Goal: Information Seeking & Learning: Check status

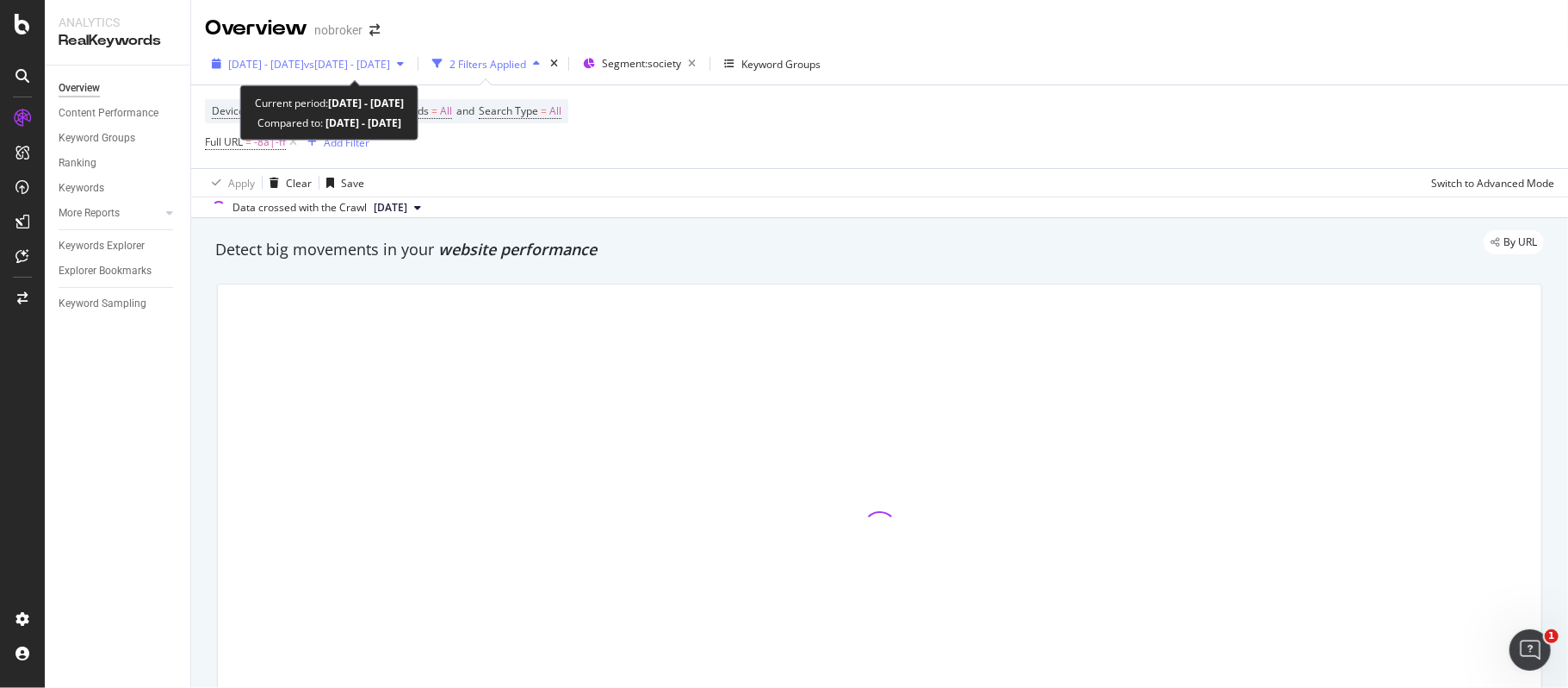
click at [304, 62] on span "2024 Jun. 1st - Jun. 22nd" at bounding box center [266, 64] width 76 height 15
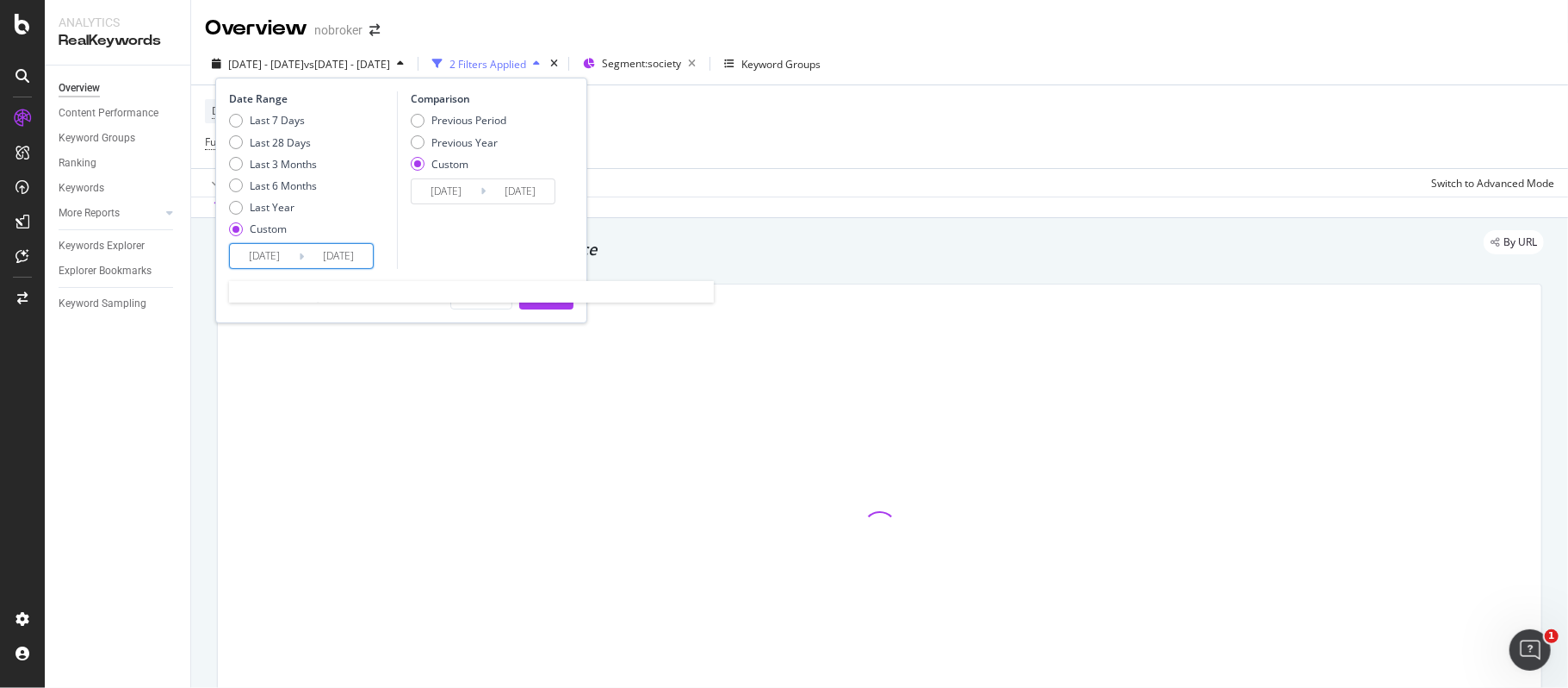
click at [262, 256] on input "[DATE]" at bounding box center [264, 256] width 69 height 24
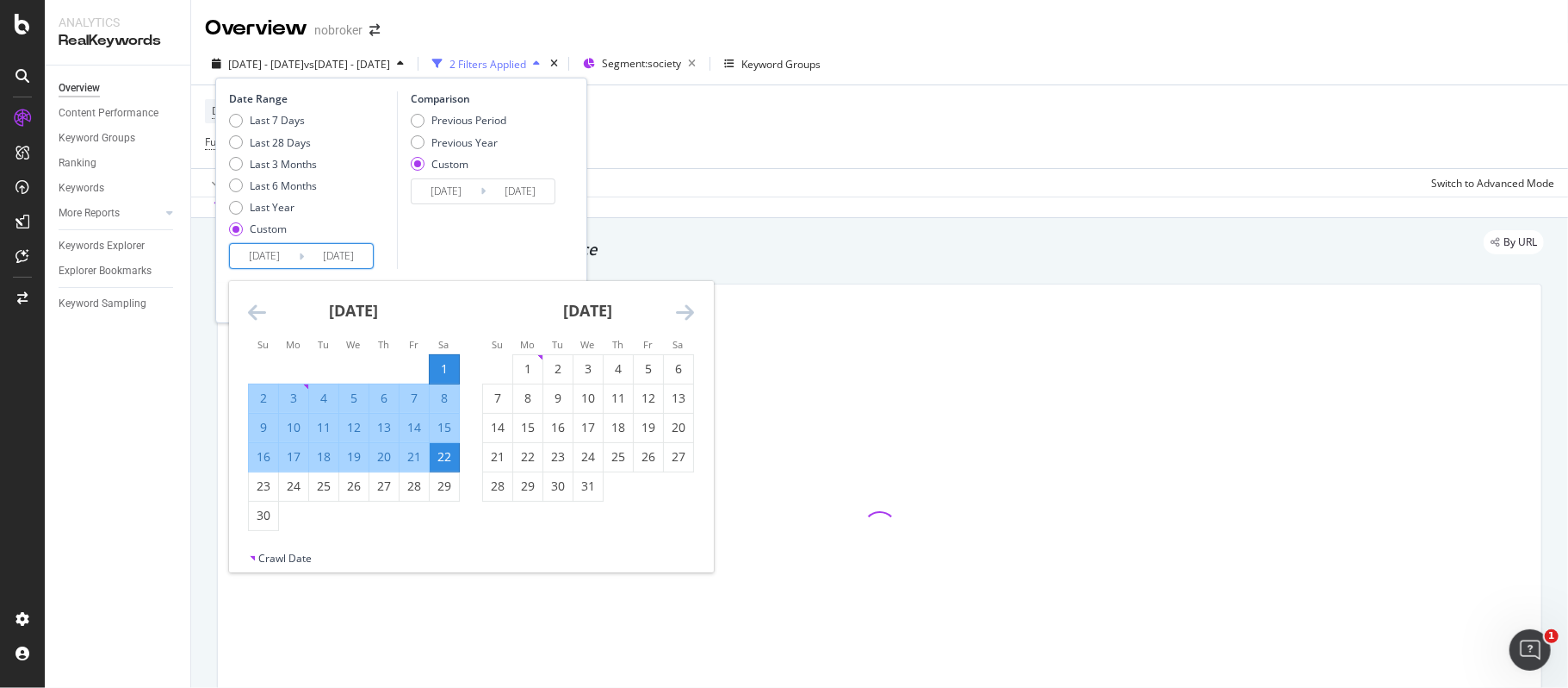
click at [680, 318] on icon "Move forward to switch to the next month." at bounding box center [685, 312] width 18 height 21
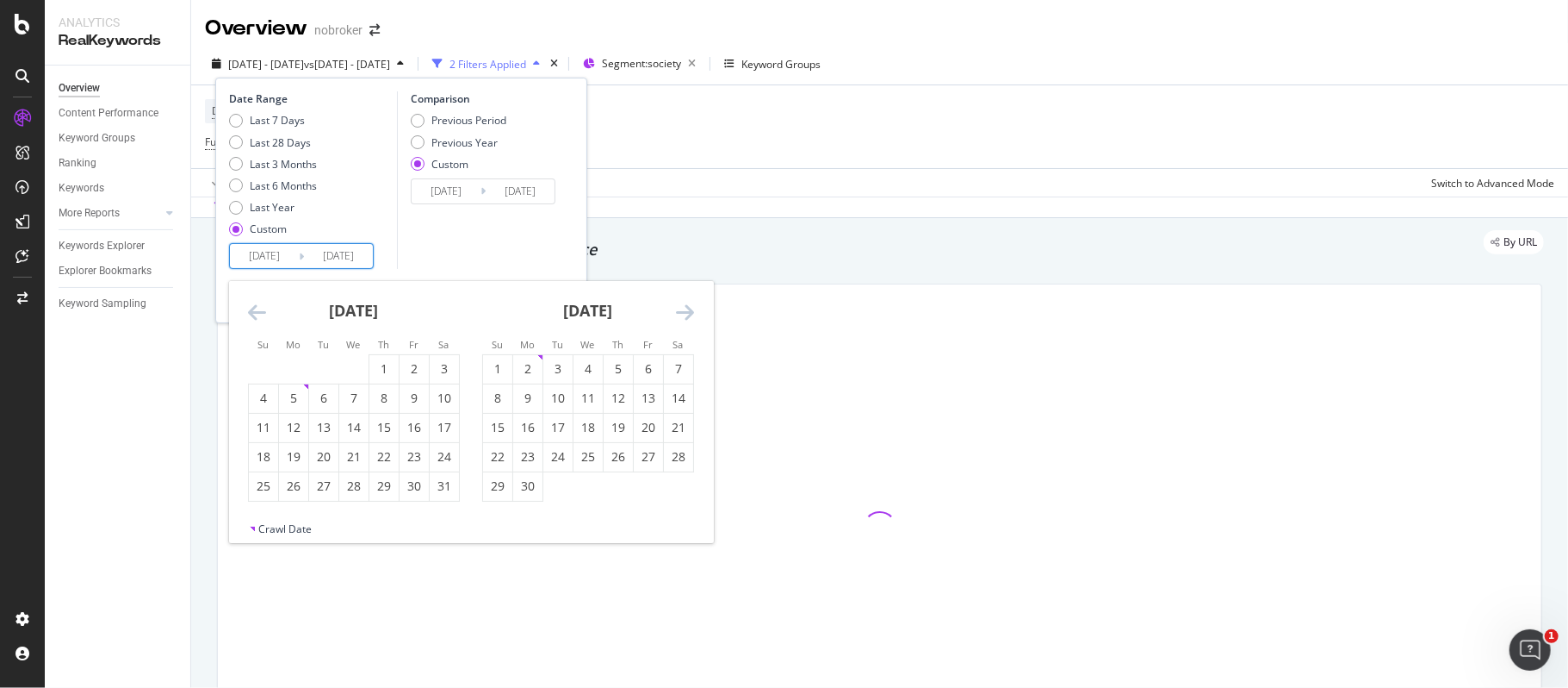
click at [680, 318] on icon "Move forward to switch to the next month." at bounding box center [685, 312] width 18 height 21
click at [683, 318] on icon "Move forward to switch to the next month." at bounding box center [685, 312] width 18 height 21
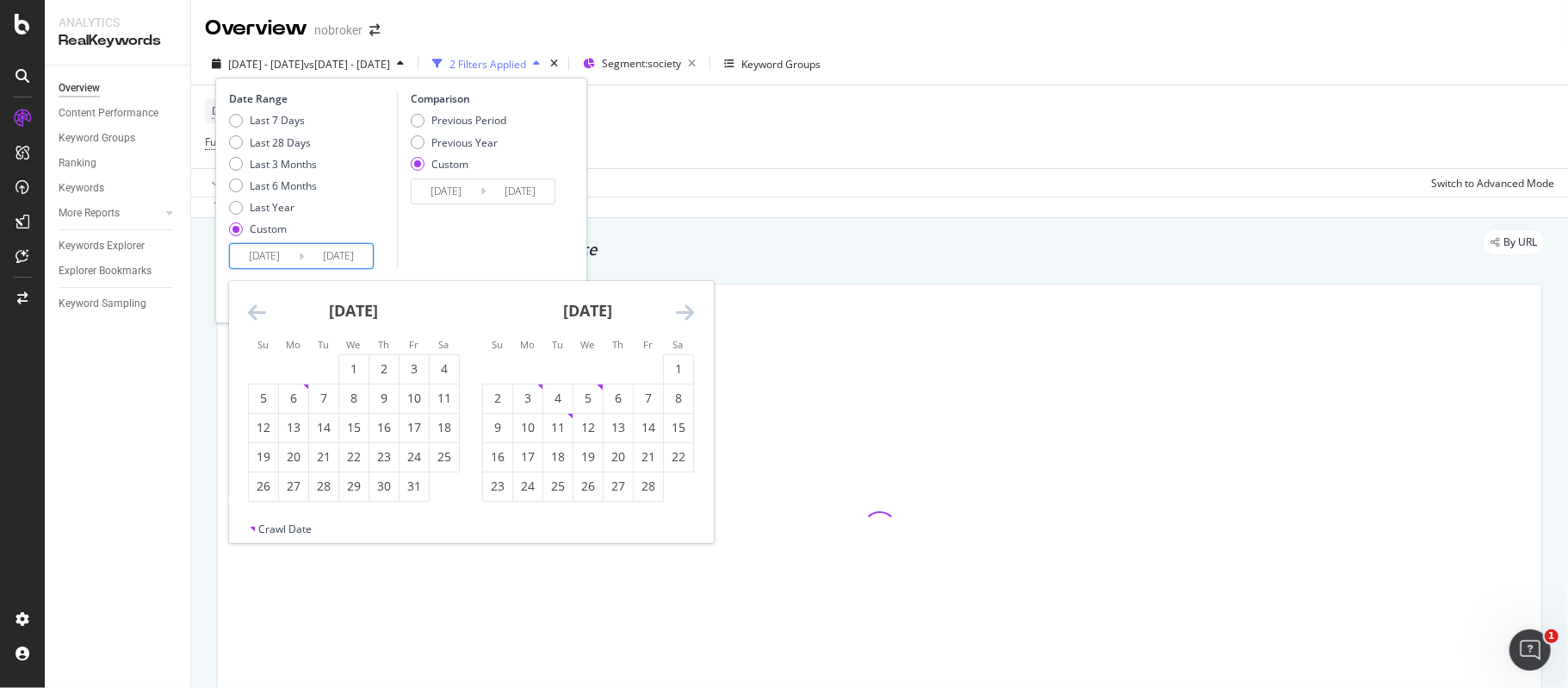
click at [683, 318] on icon "Move forward to switch to the next month." at bounding box center [685, 312] width 18 height 21
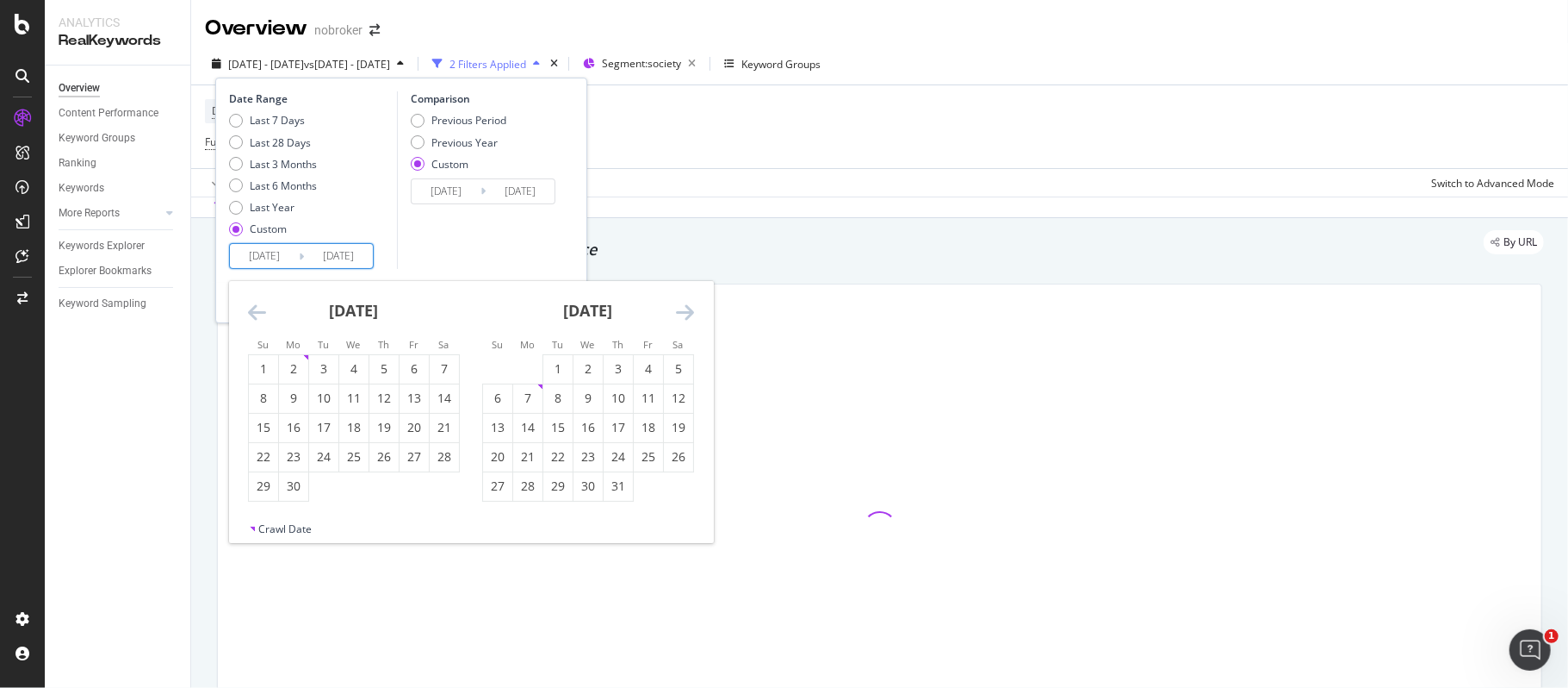
click at [683, 318] on icon "Move forward to switch to the next month." at bounding box center [685, 312] width 18 height 21
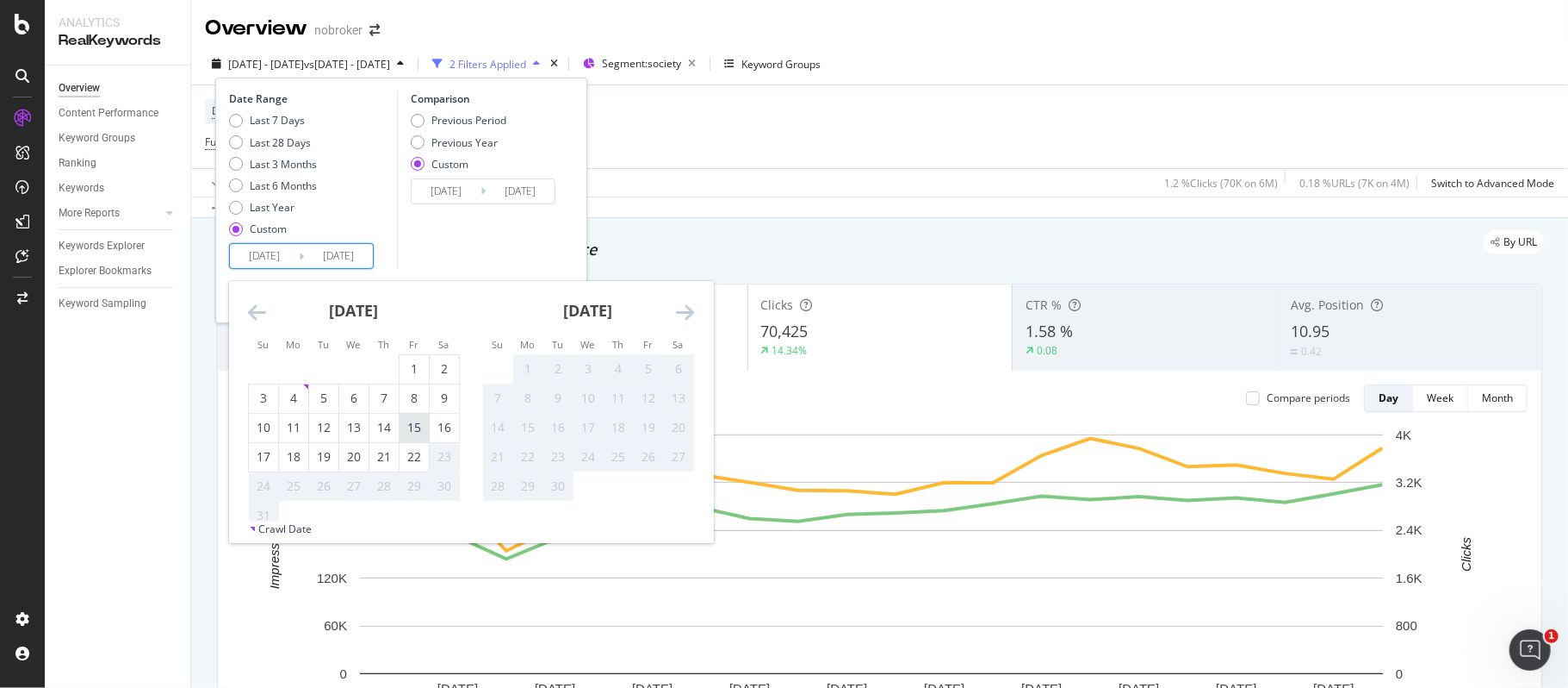
click at [411, 431] on div "15" at bounding box center [414, 427] width 29 height 17
type input "[DATE]"
click at [390, 460] on div "21" at bounding box center [384, 456] width 29 height 17
type input "[DATE]"
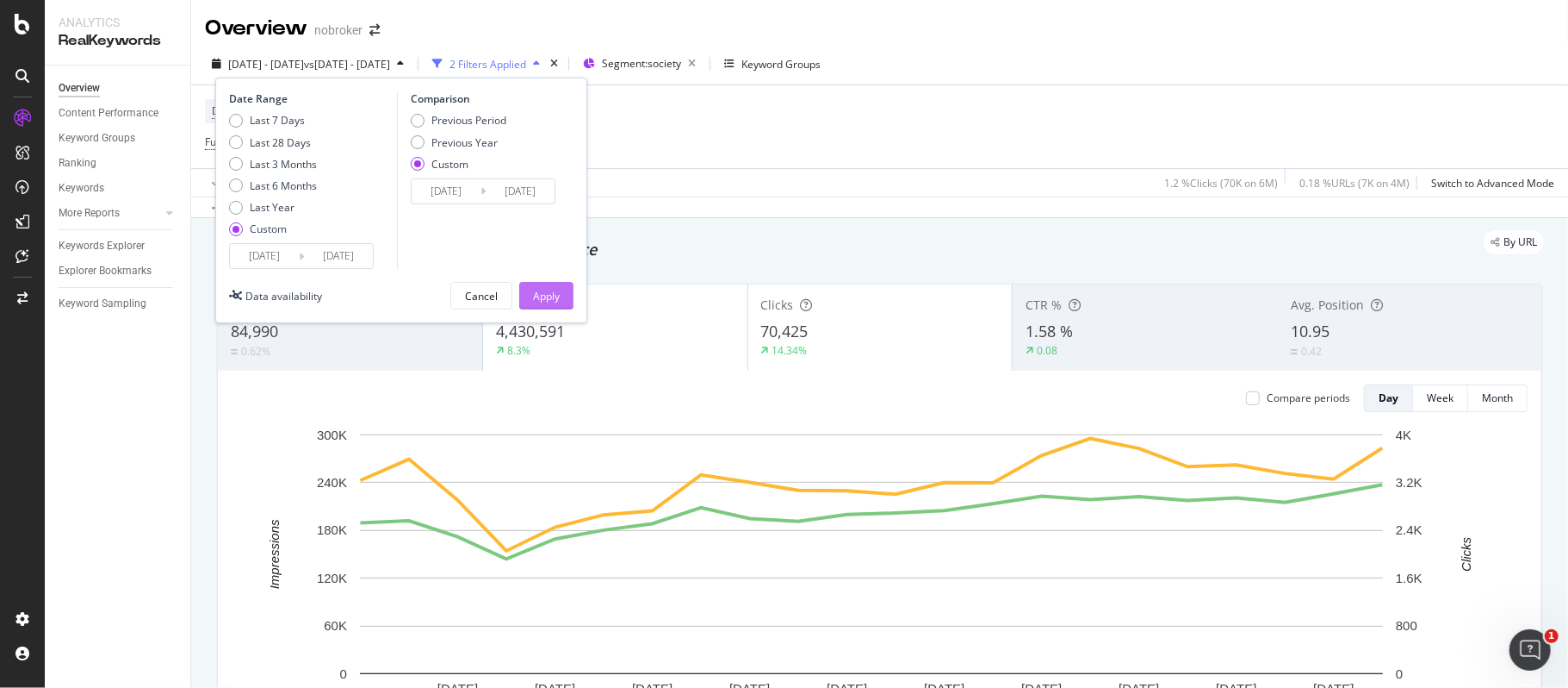
click at [532, 291] on button "Apply" at bounding box center [546, 295] width 54 height 28
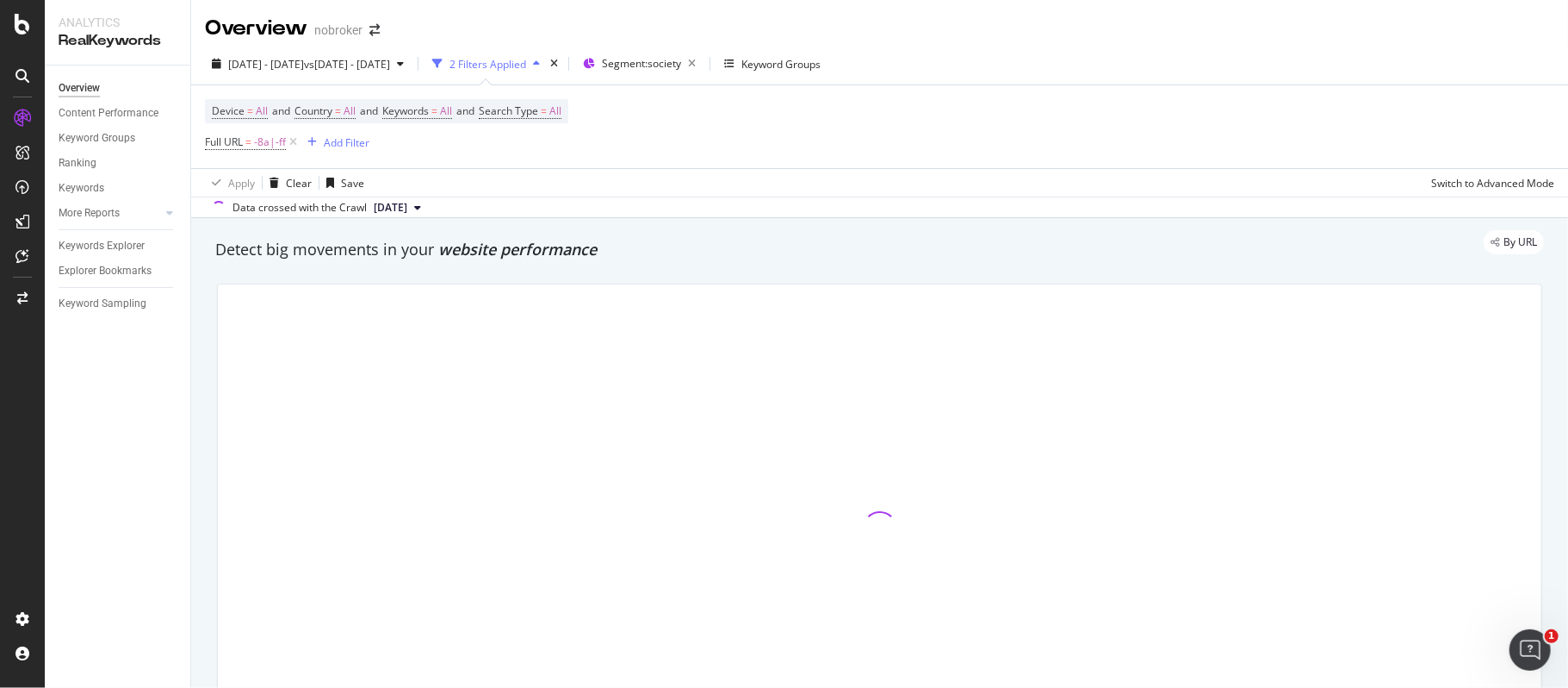
click at [1083, 28] on div "Overview nobroker" at bounding box center [880, 21] width 1377 height 43
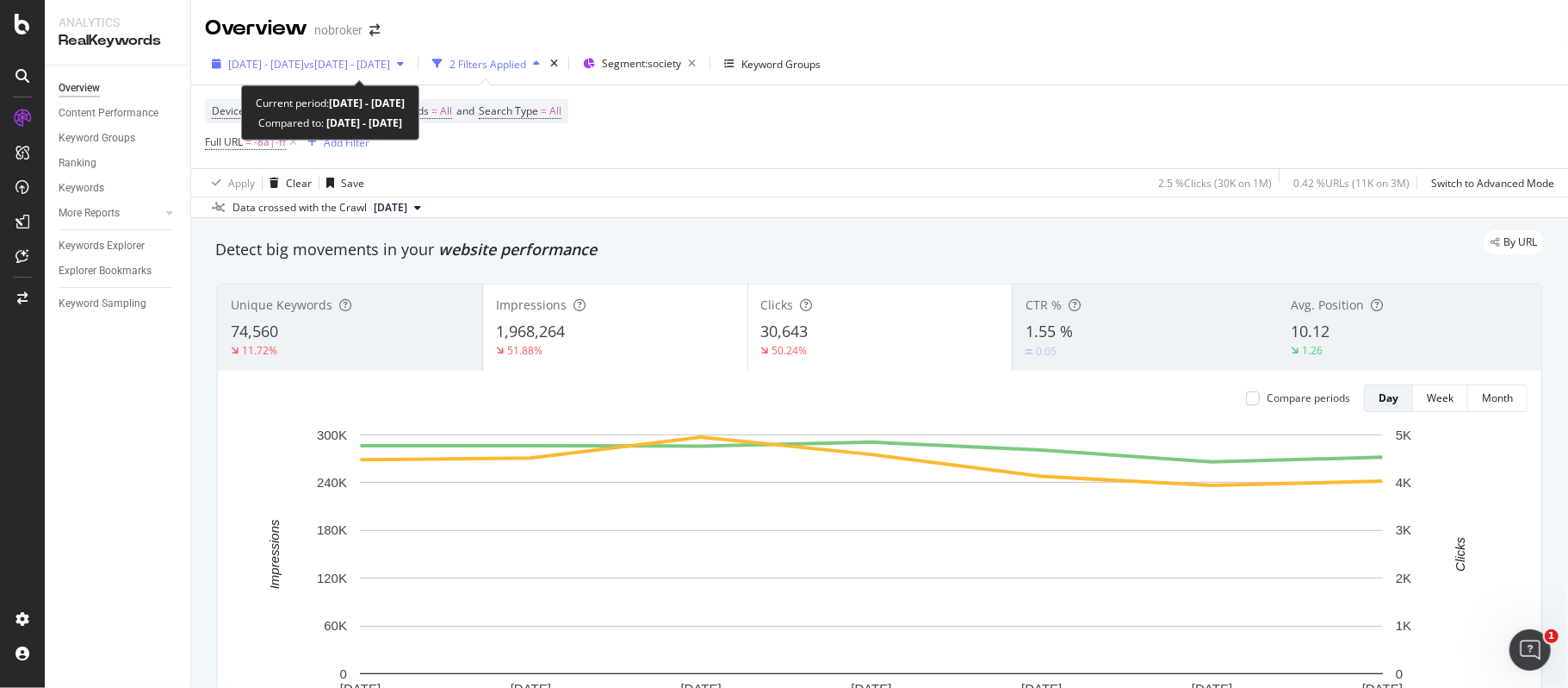
click at [377, 65] on span "vs 2024 May. 1st - May. 22nd" at bounding box center [348, 64] width 86 height 15
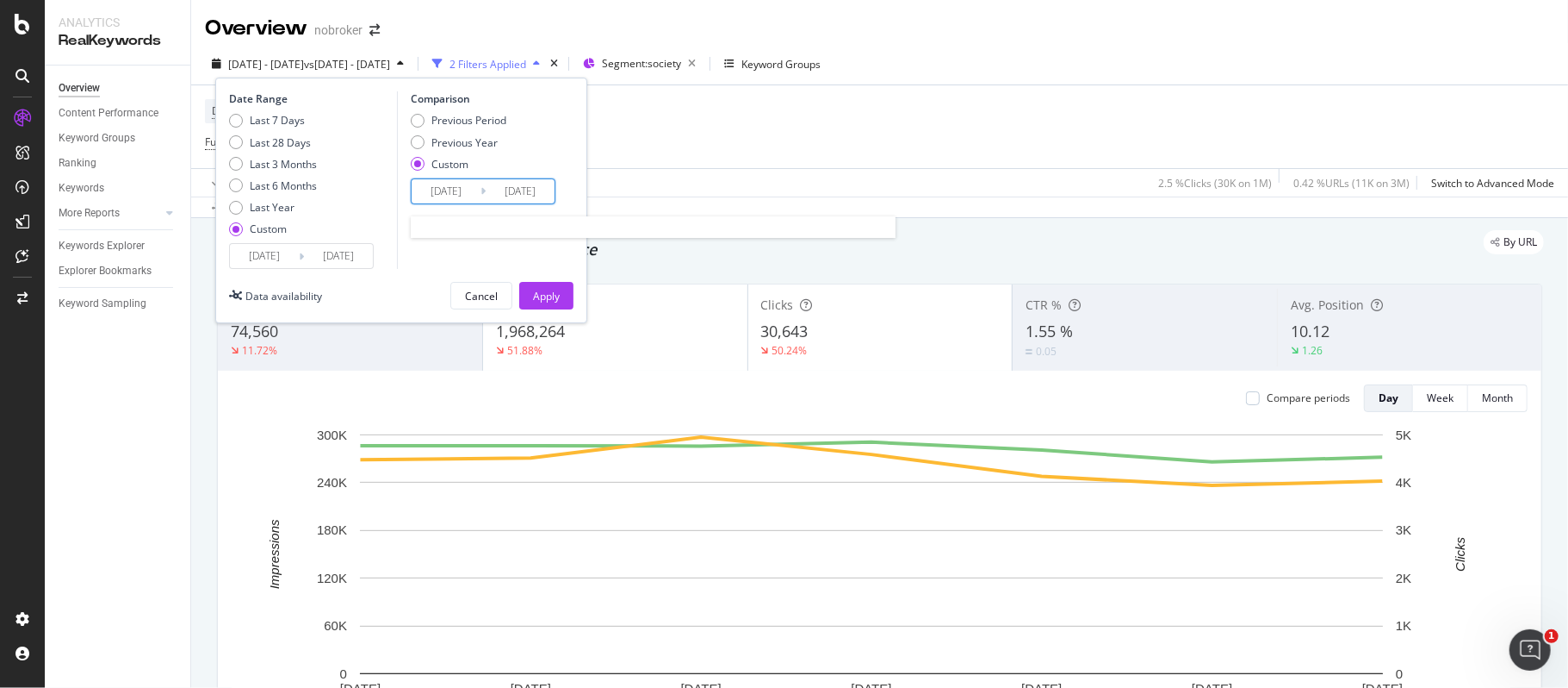
click at [434, 183] on input "[DATE]" at bounding box center [446, 191] width 69 height 24
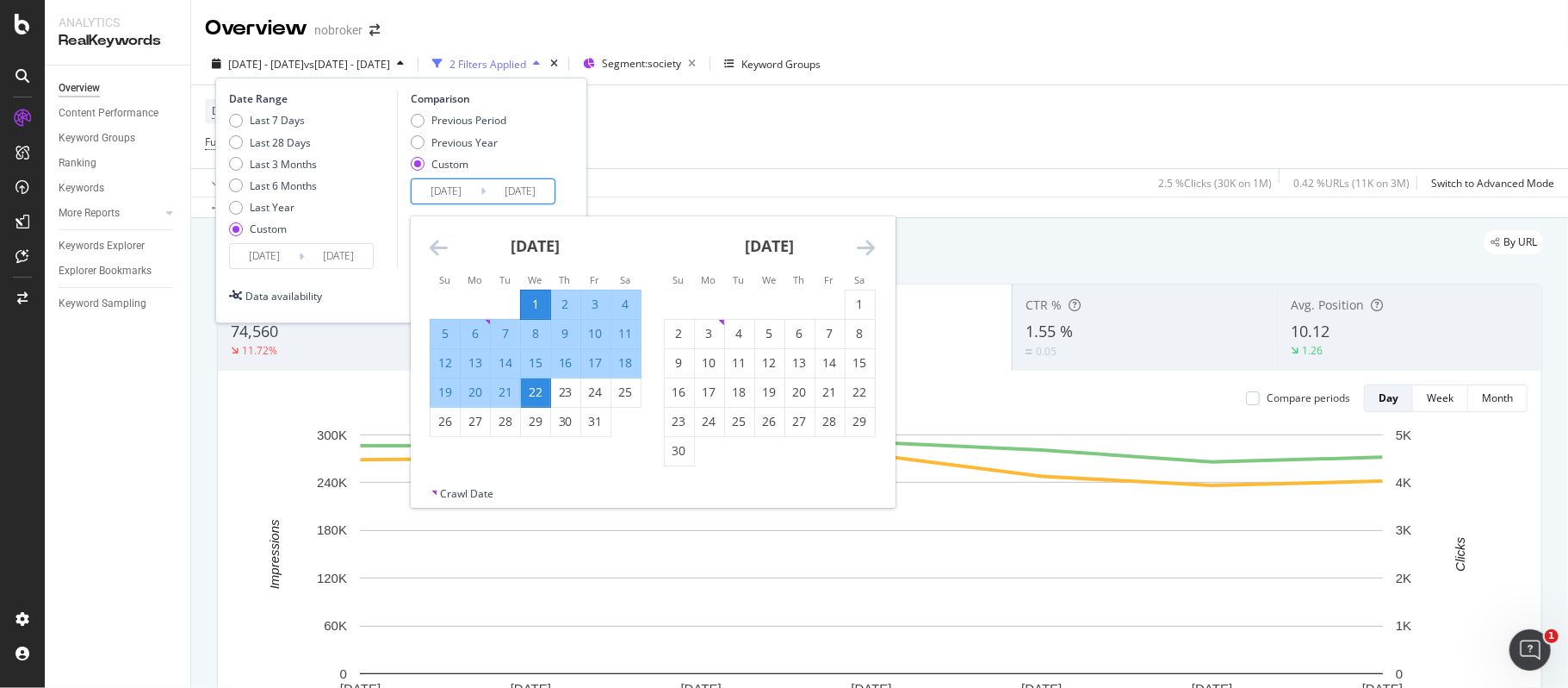
click at [869, 246] on icon "Move forward to switch to the next month." at bounding box center [867, 247] width 18 height 21
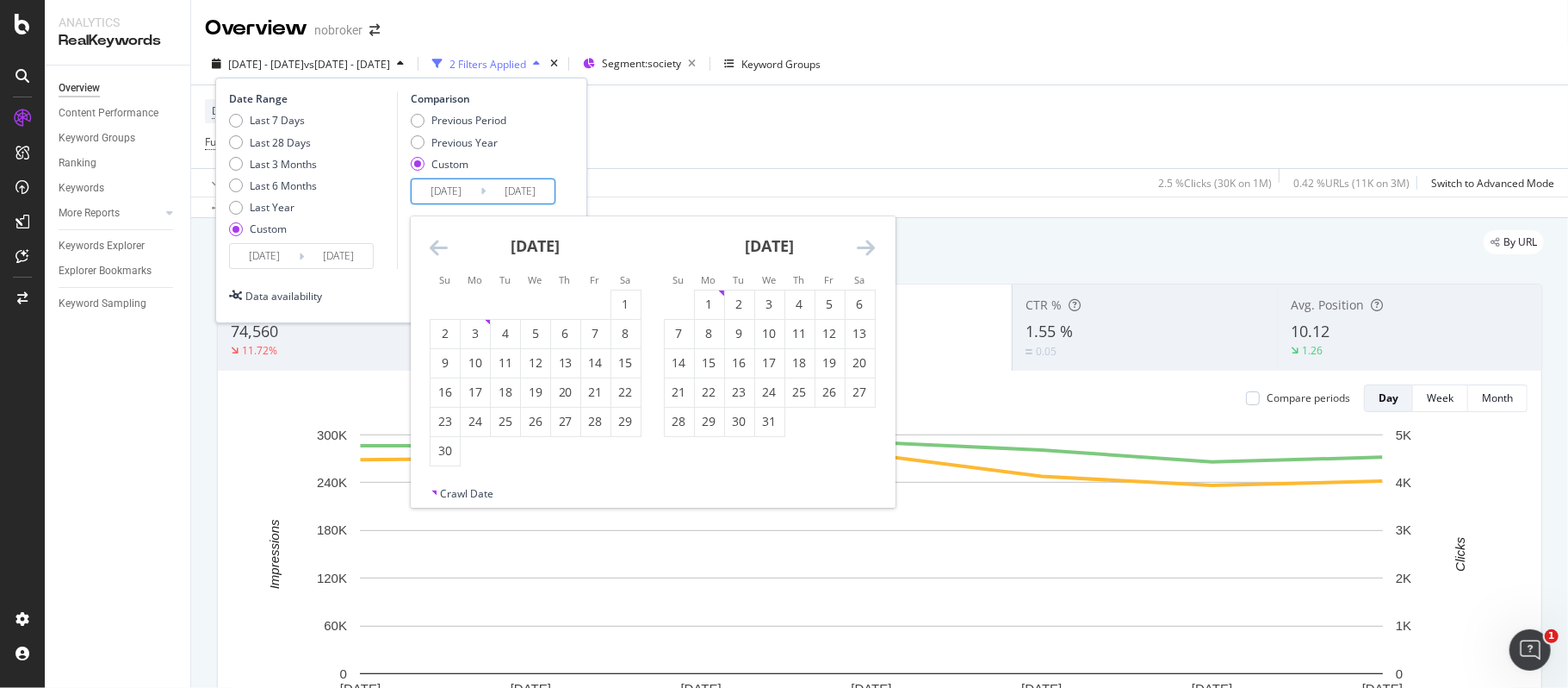
click at [869, 246] on icon "Move forward to switch to the next month." at bounding box center [867, 247] width 18 height 21
click at [869, 249] on icon "Move forward to switch to the next month." at bounding box center [867, 247] width 18 height 21
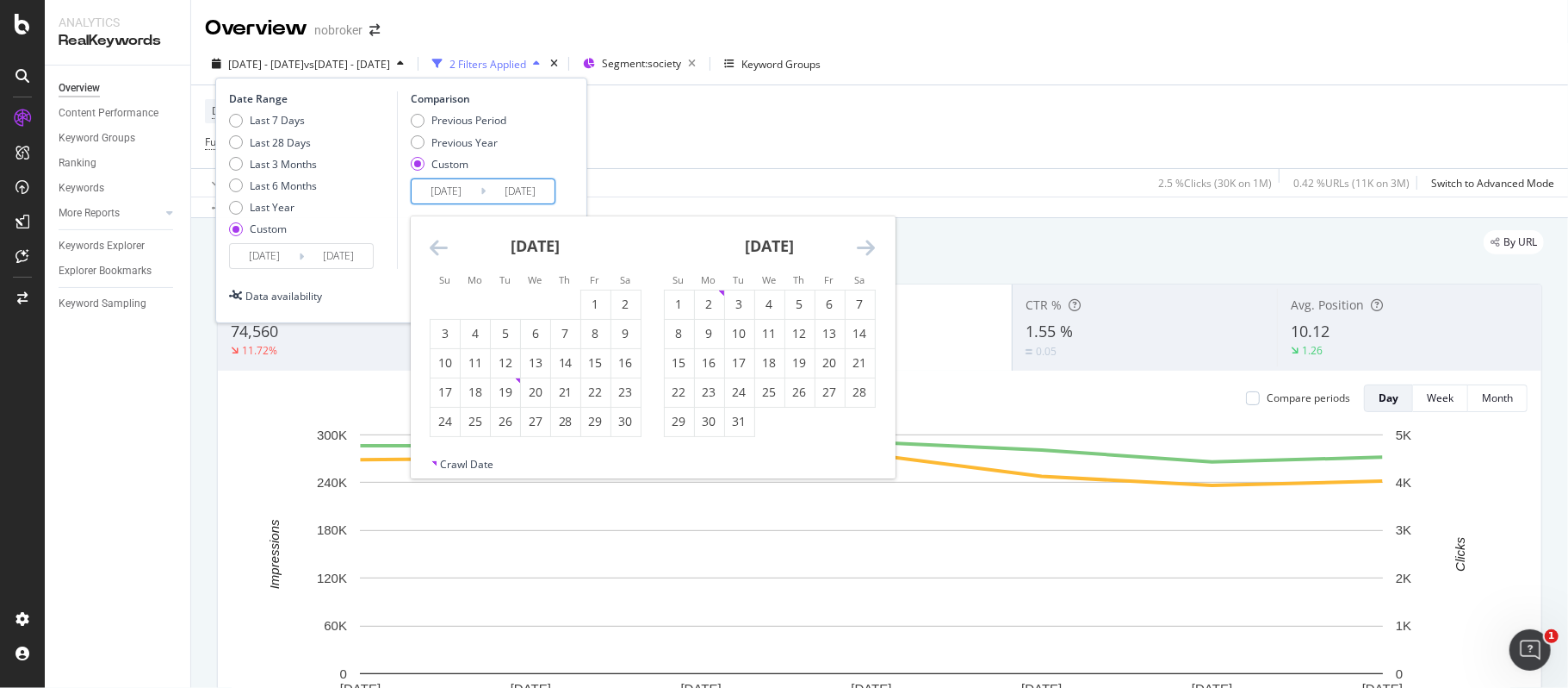
click at [869, 249] on icon "Move forward to switch to the next month." at bounding box center [867, 247] width 18 height 21
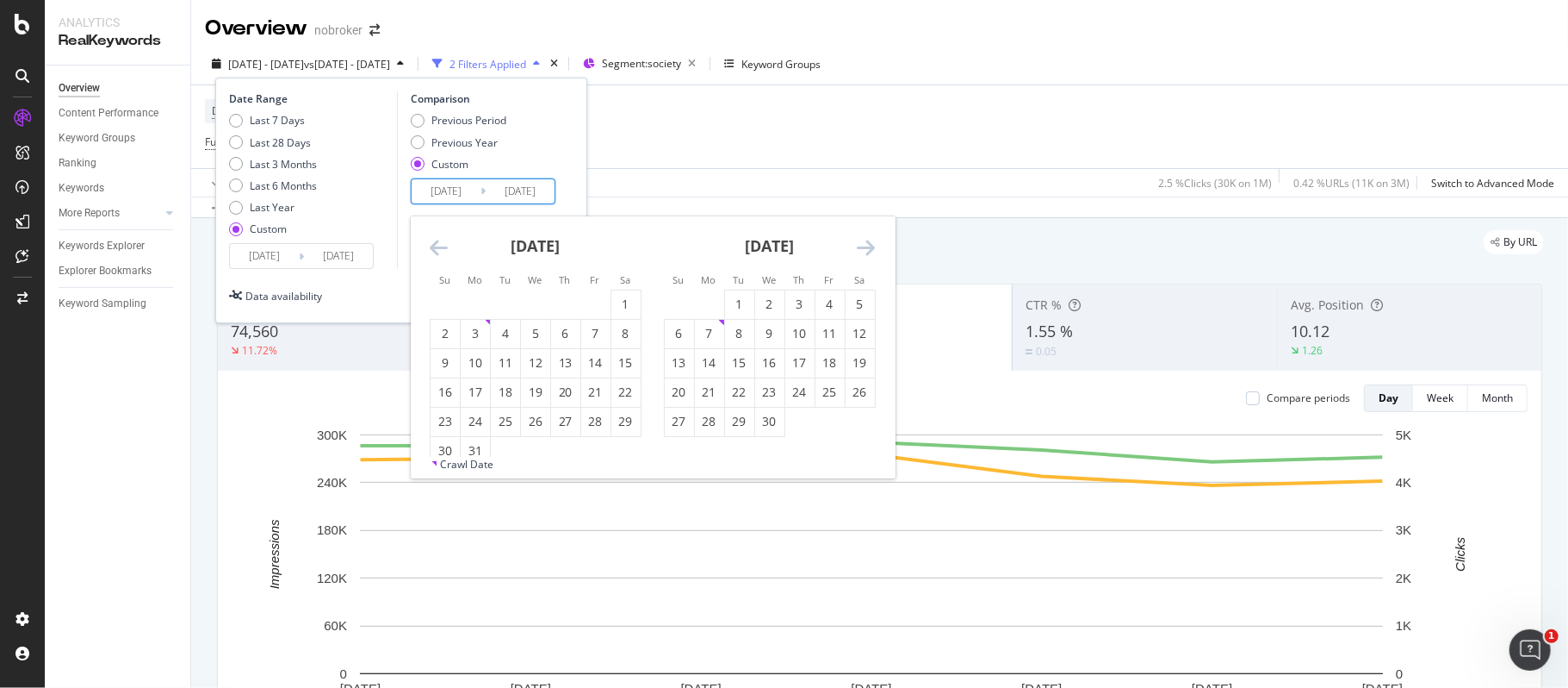
click at [869, 249] on icon "Move forward to switch to the next month." at bounding box center [867, 247] width 18 height 21
click at [870, 250] on icon "Move forward to switch to the next month." at bounding box center [867, 247] width 18 height 21
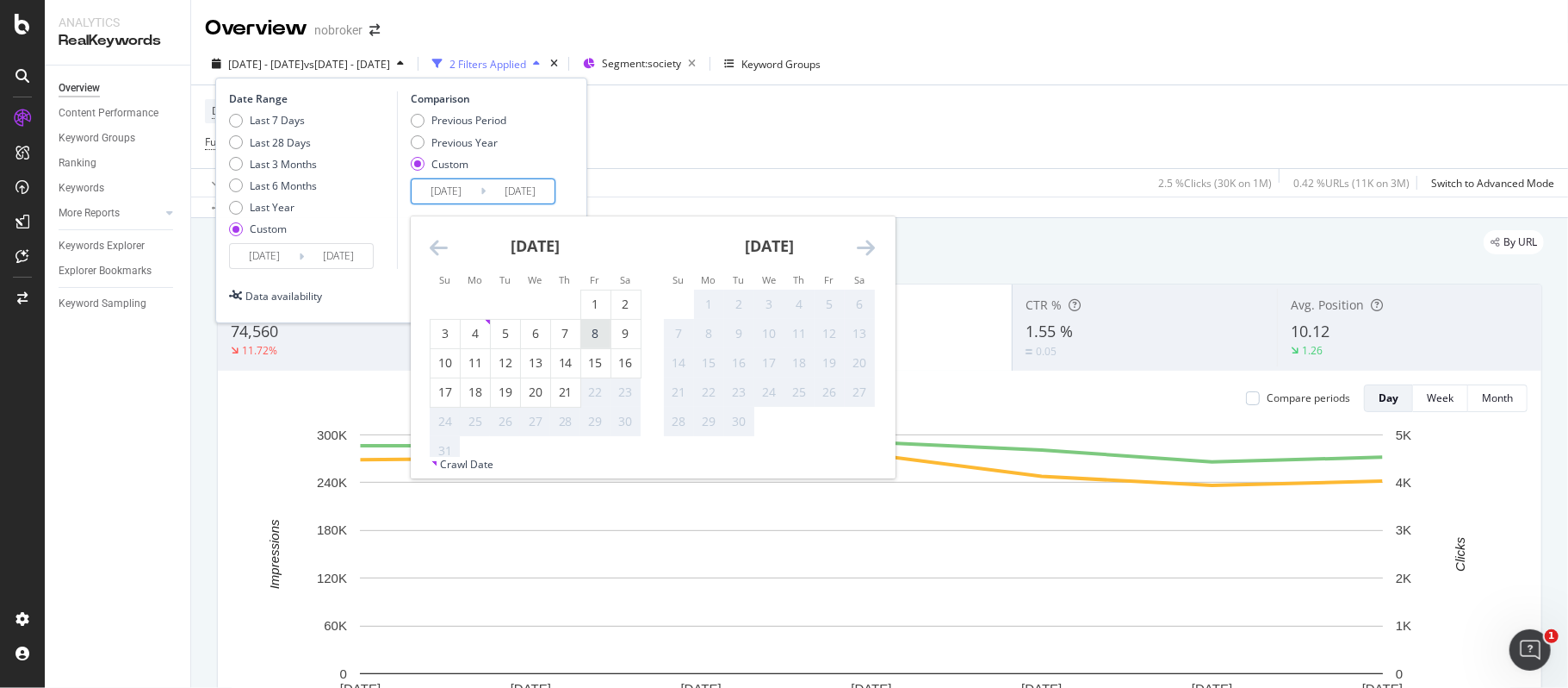
click at [589, 334] on div "8" at bounding box center [596, 333] width 29 height 17
type input "[DATE]"
click at [570, 360] on div "14" at bounding box center [566, 362] width 29 height 17
type input "[DATE]"
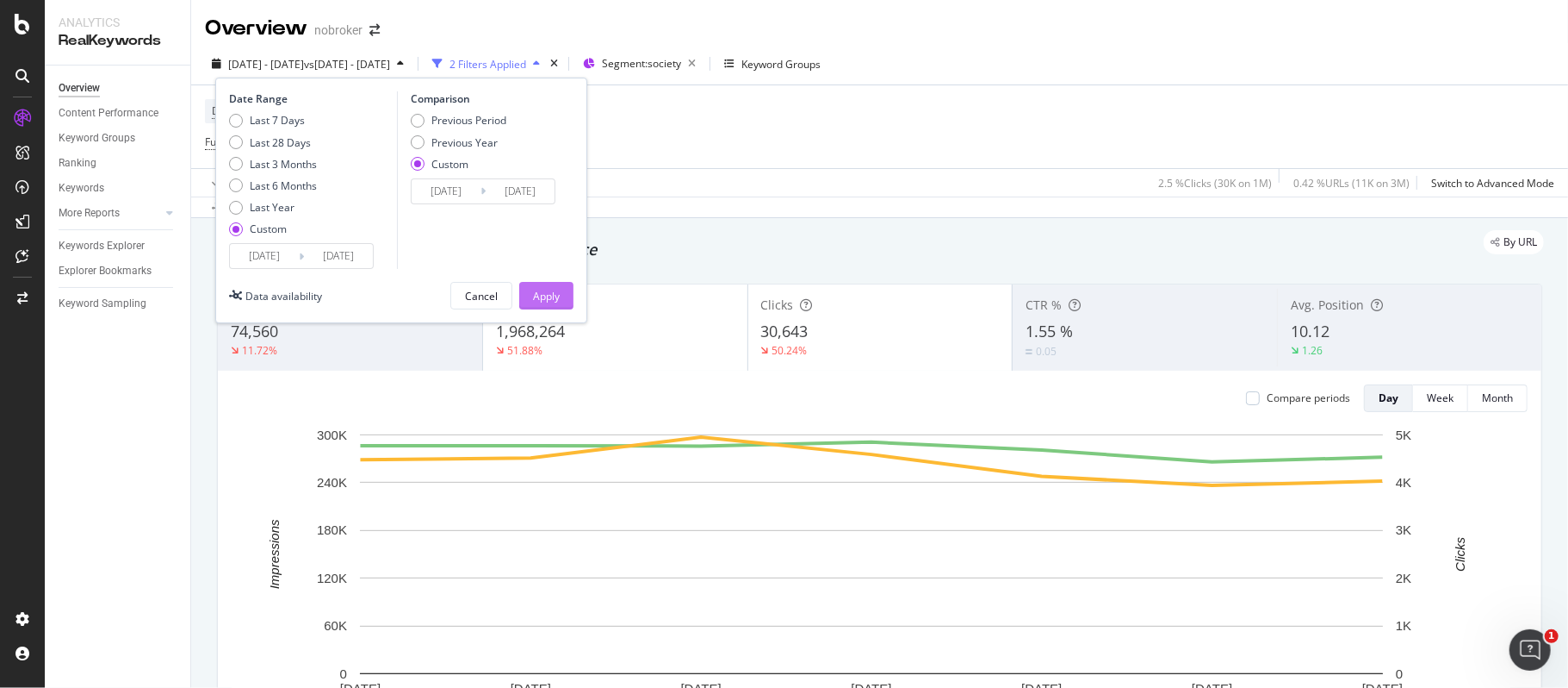
click at [566, 291] on button "Apply" at bounding box center [546, 295] width 54 height 28
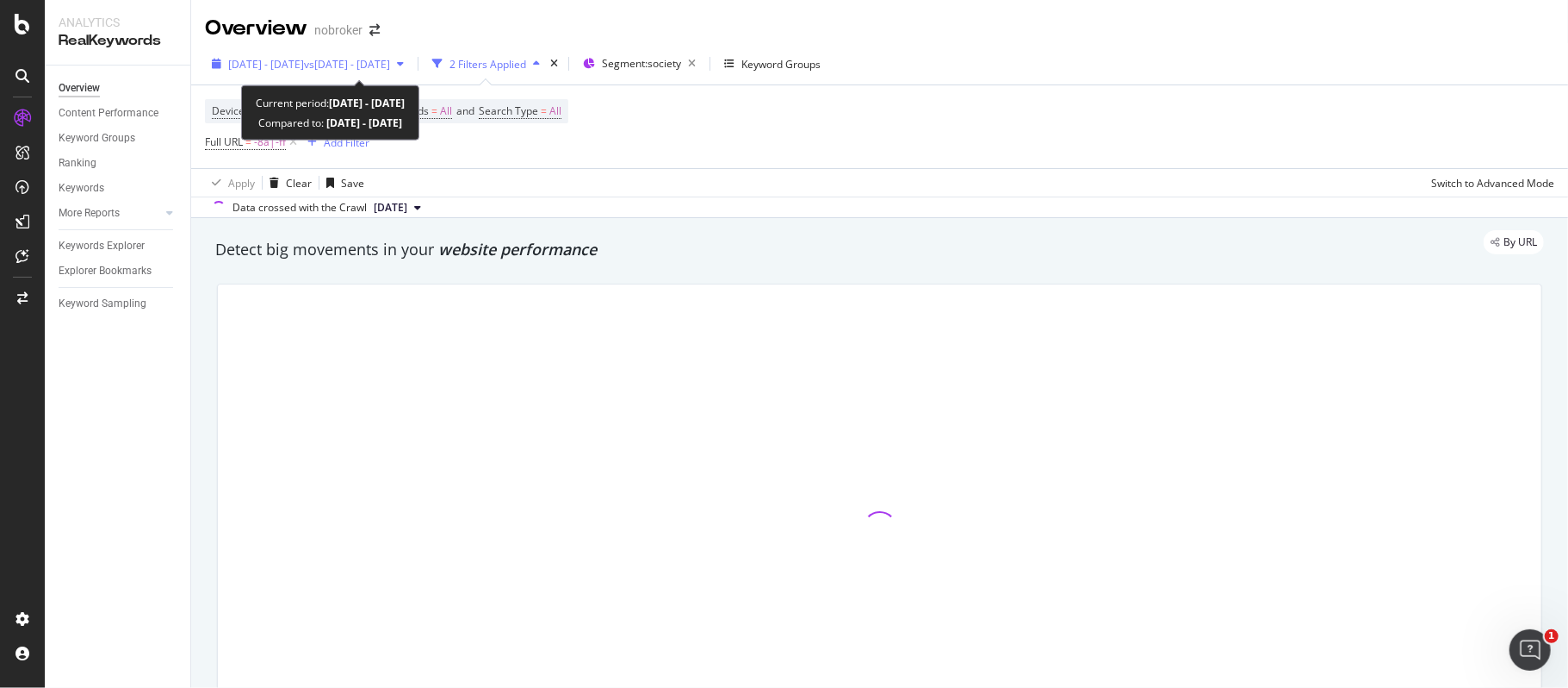
click at [304, 59] on span "[DATE] - [DATE]" at bounding box center [266, 64] width 76 height 15
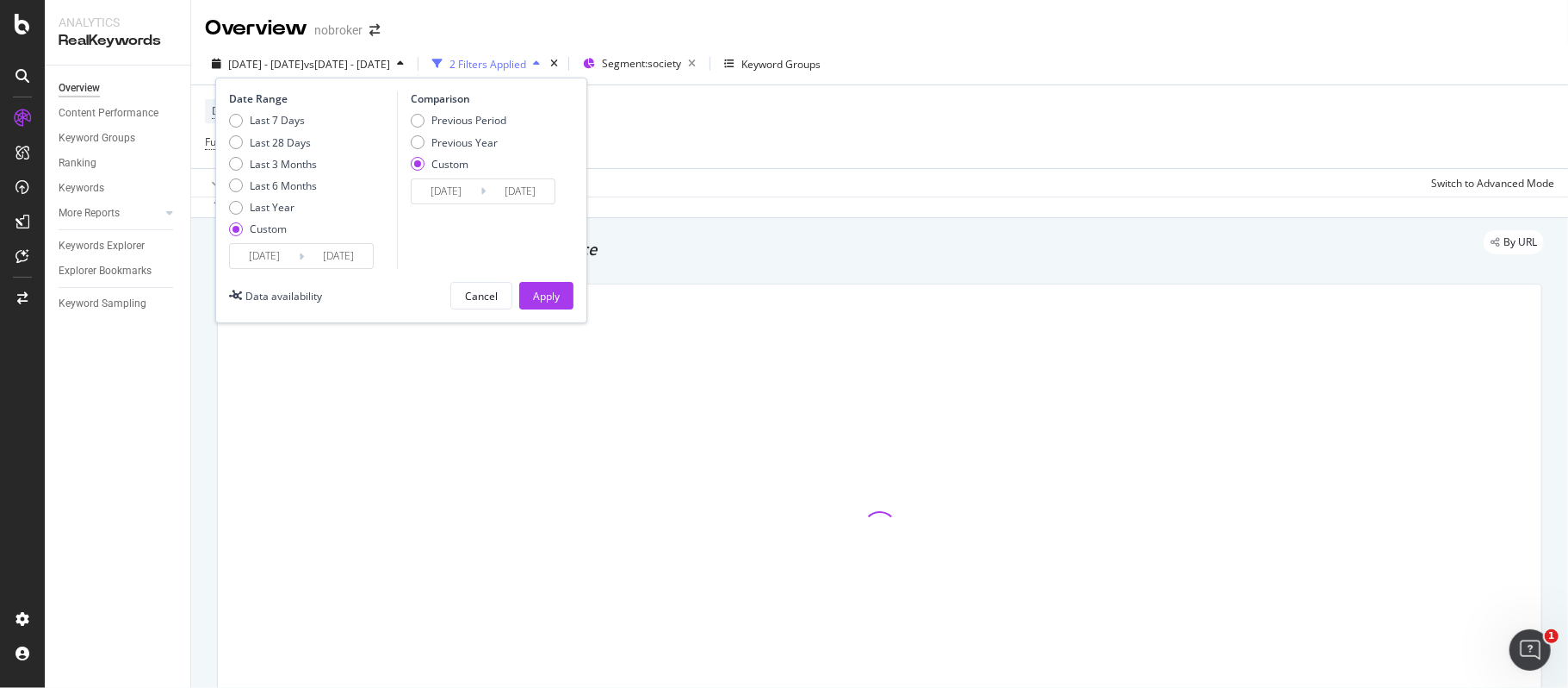
click at [267, 249] on input "[DATE]" at bounding box center [264, 256] width 69 height 24
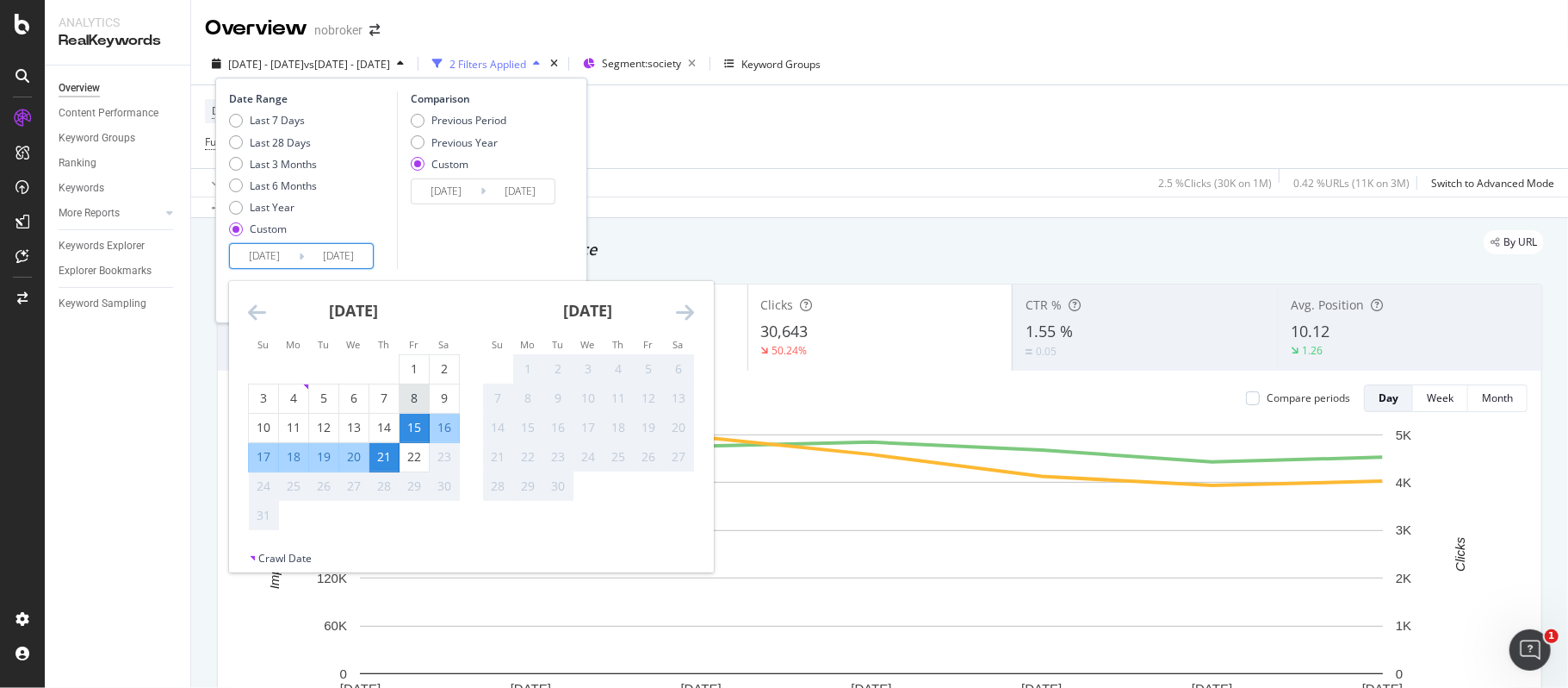
drag, startPoint x: 410, startPoint y: 394, endPoint x: 403, endPoint y: 406, distance: 13.9
click at [411, 394] on div "8" at bounding box center [414, 398] width 29 height 17
type input "[DATE]"
click at [388, 428] on div "14" at bounding box center [384, 427] width 29 height 17
type input "[DATE]"
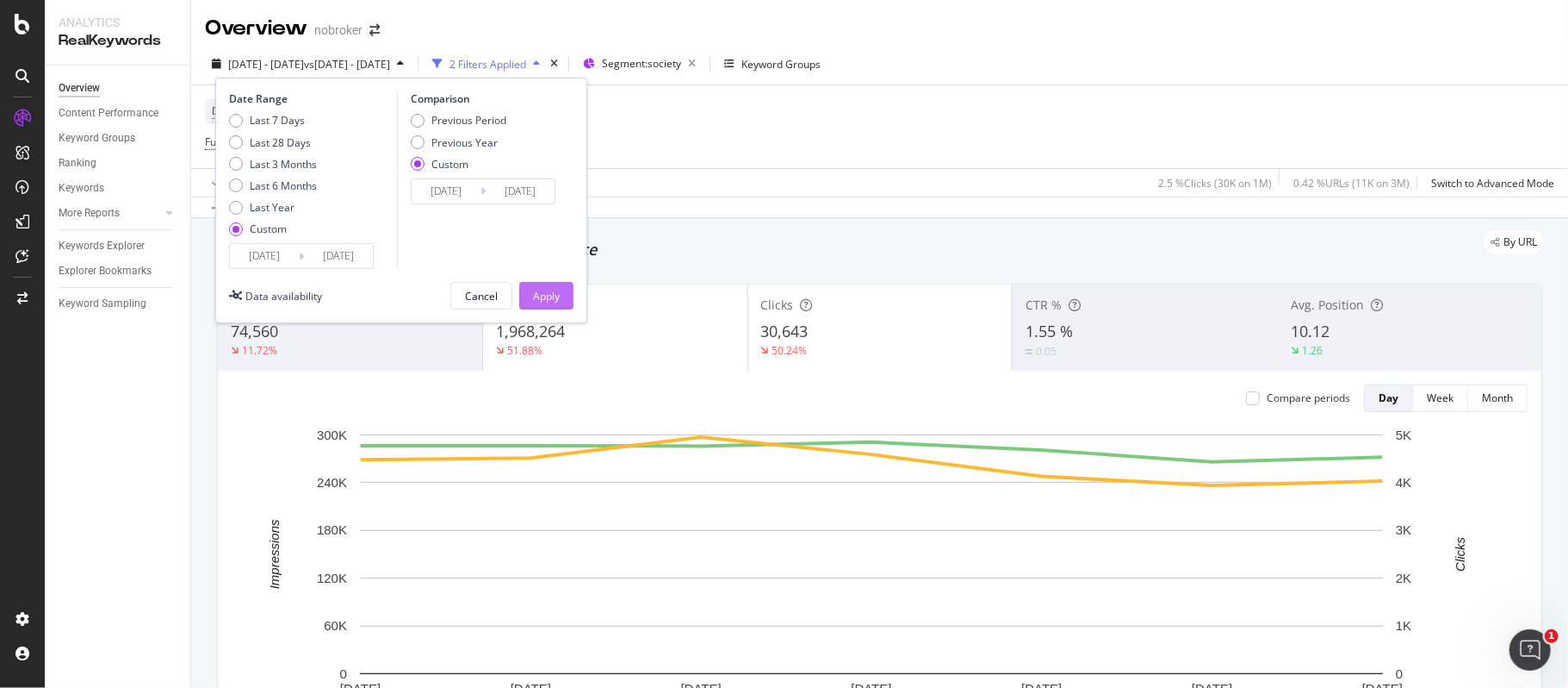
click at [545, 294] on div "Apply" at bounding box center [546, 296] width 27 height 15
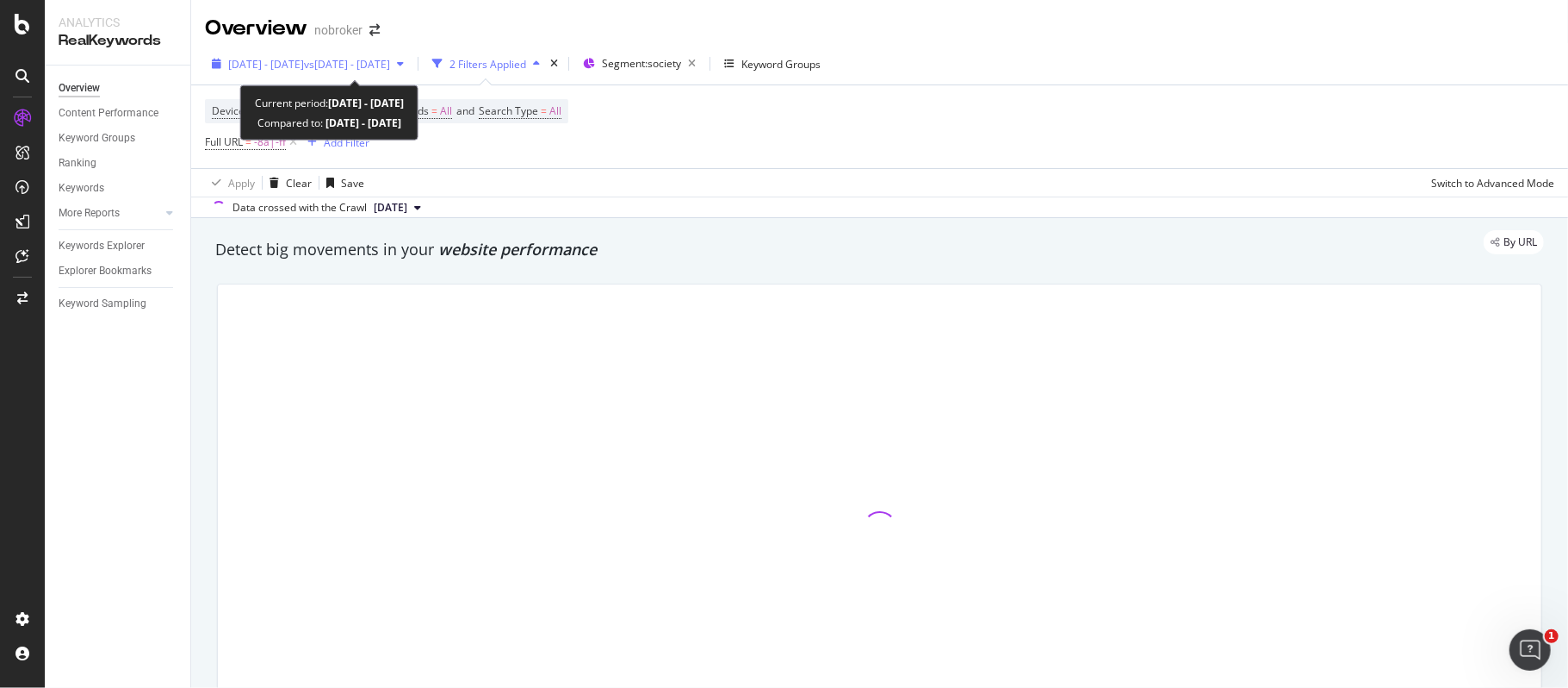
click at [304, 66] on span "[DATE] - [DATE]" at bounding box center [266, 64] width 76 height 15
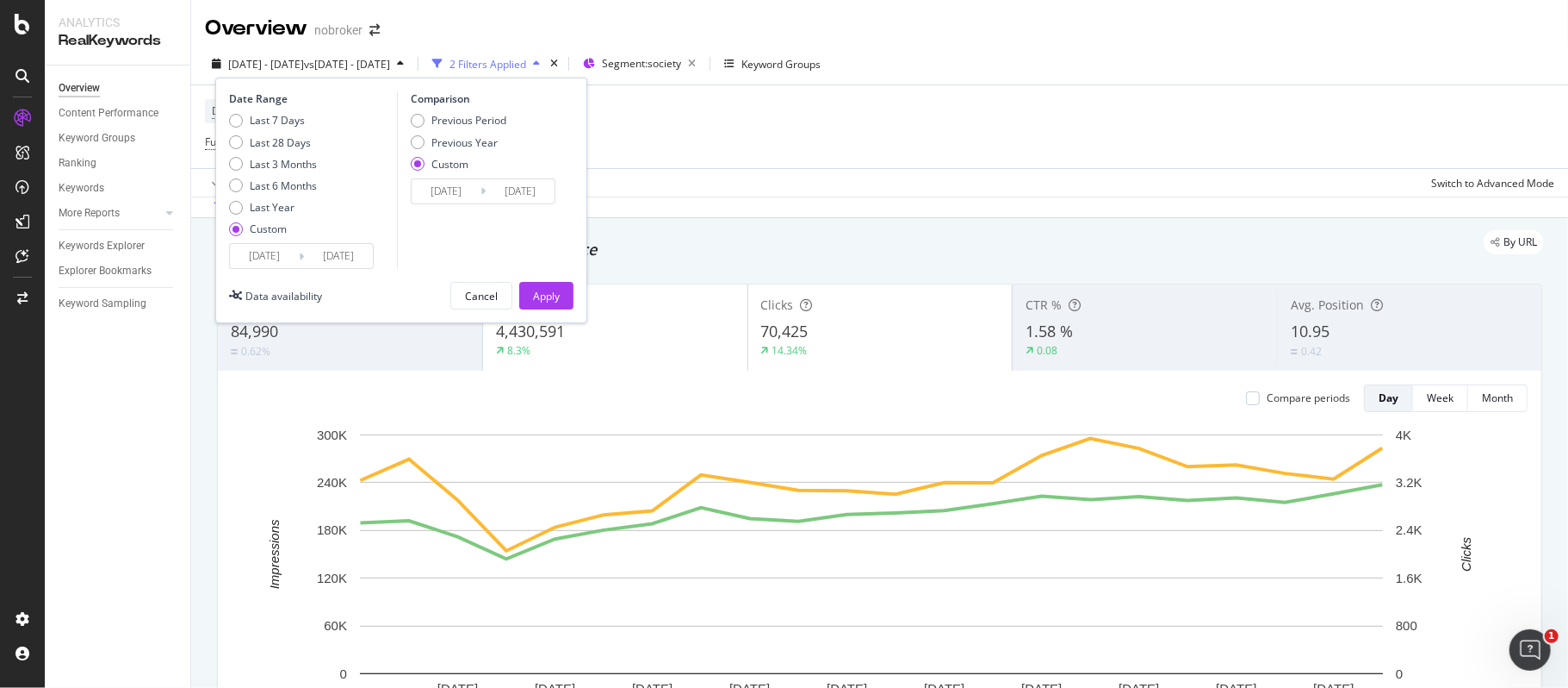
click at [262, 260] on input "[DATE]" at bounding box center [264, 256] width 69 height 24
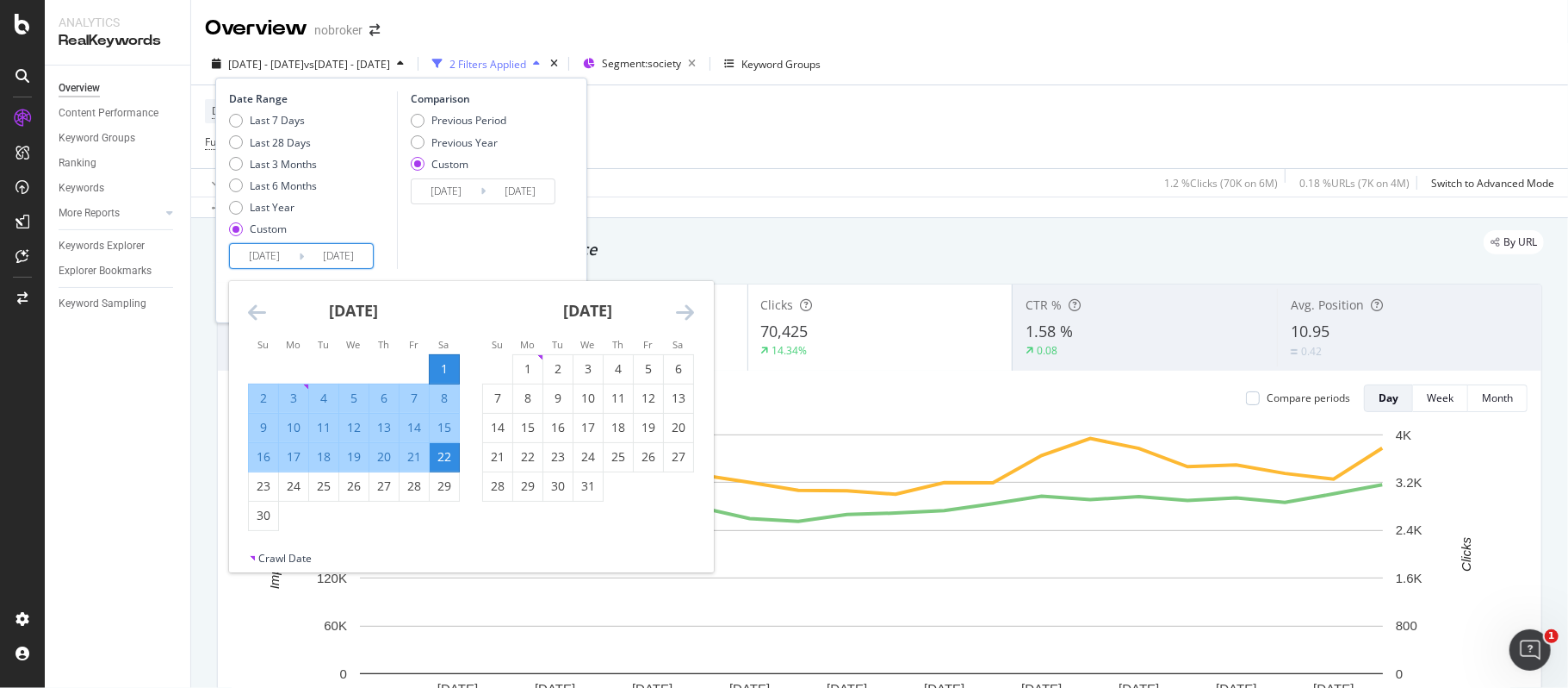
click at [684, 308] on icon "Move forward to switch to the next month." at bounding box center [685, 312] width 18 height 21
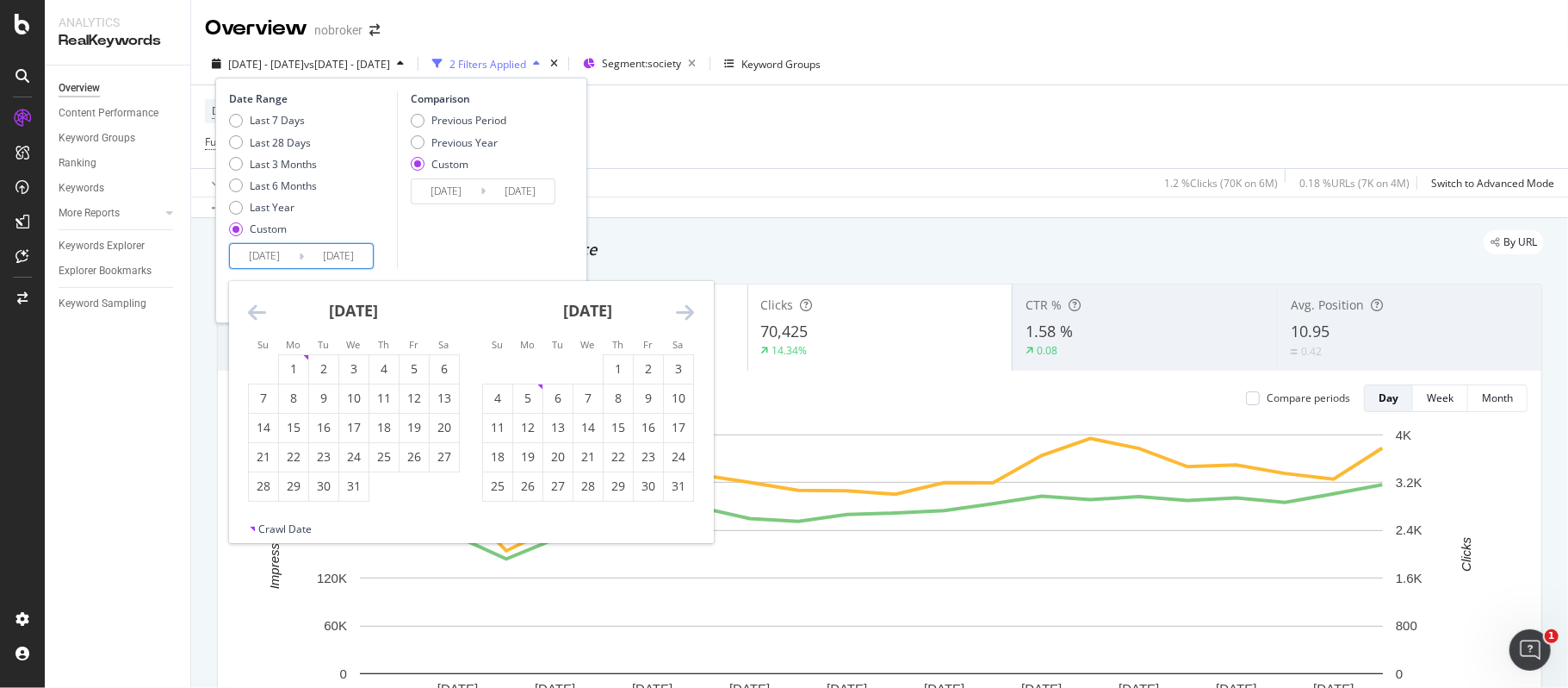
click at [684, 308] on icon "Move forward to switch to the next month." at bounding box center [685, 312] width 18 height 21
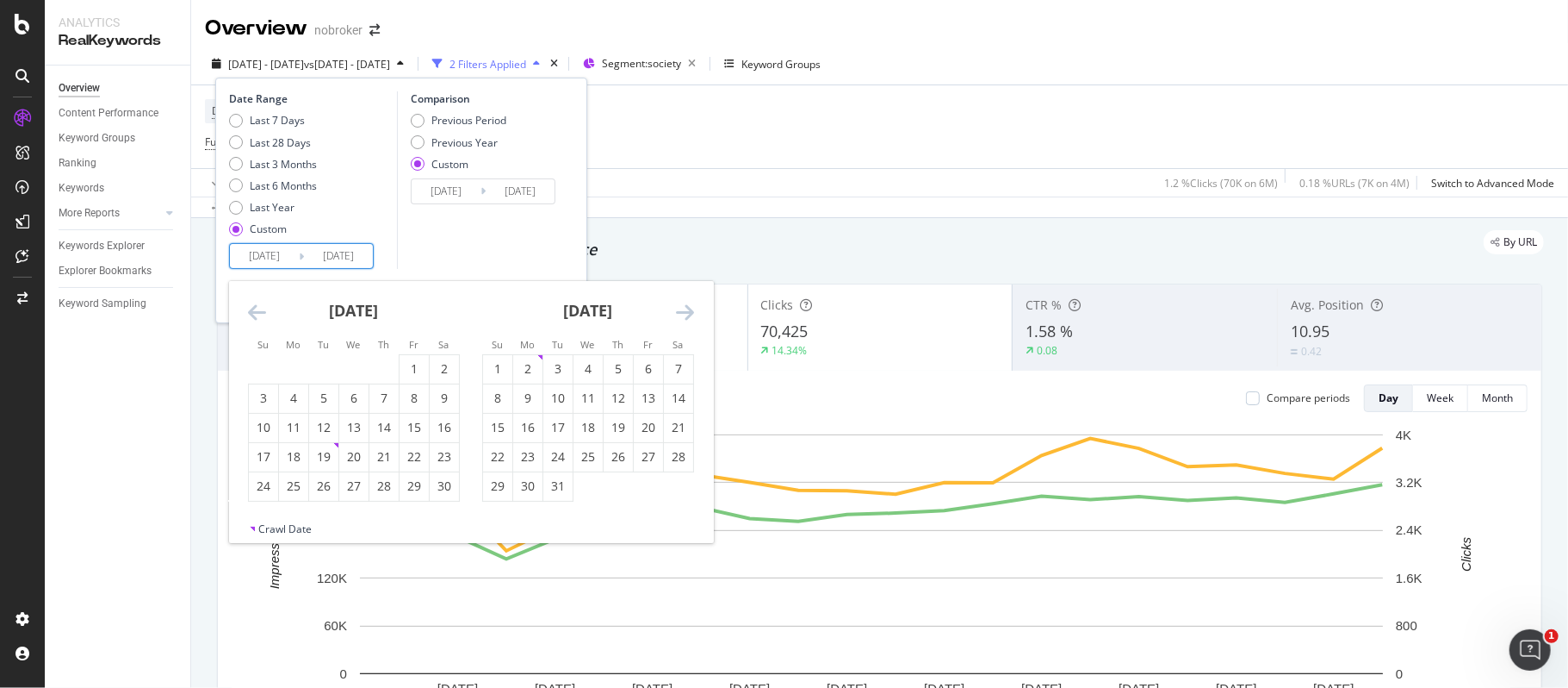
click at [684, 308] on icon "Move forward to switch to the next month." at bounding box center [685, 312] width 18 height 21
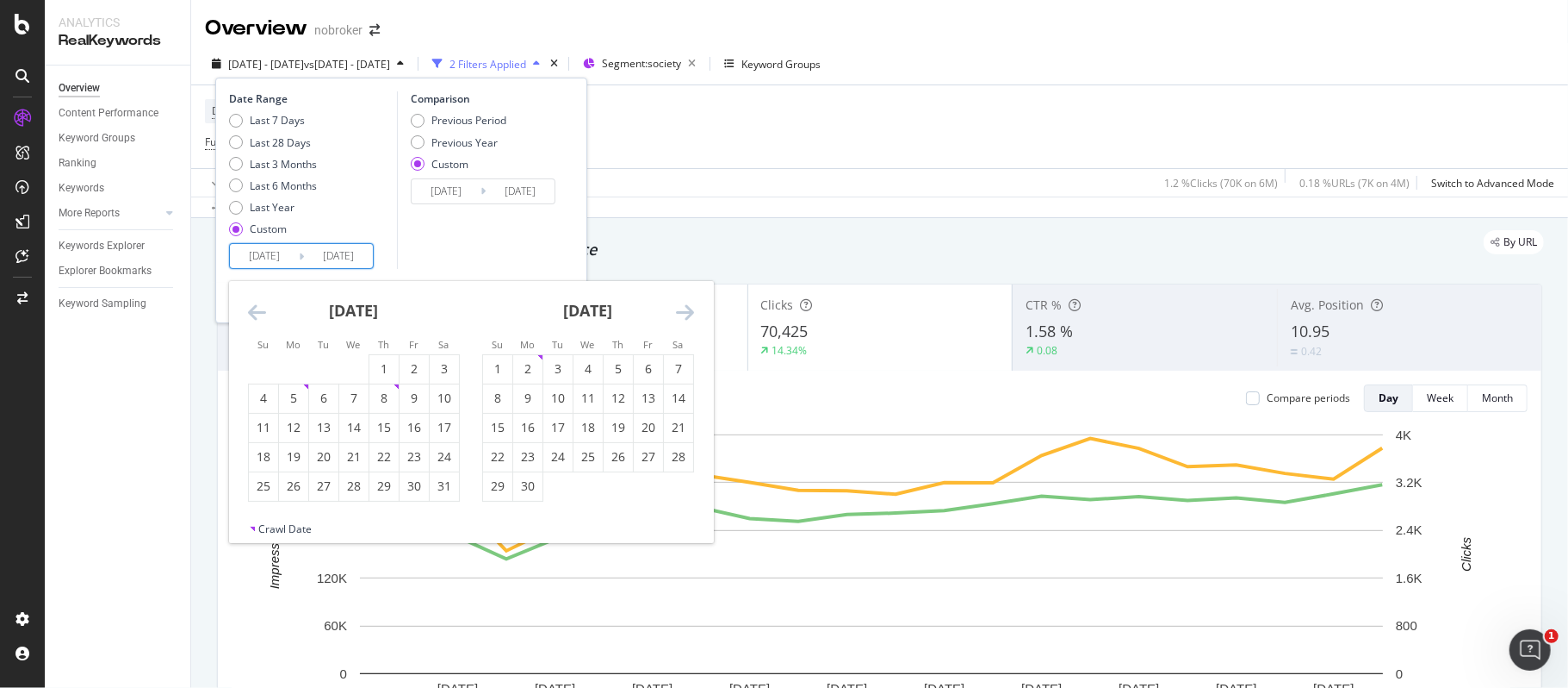
click at [684, 308] on icon "Move forward to switch to the next month." at bounding box center [685, 312] width 18 height 21
click at [651, 429] on div "15" at bounding box center [648, 427] width 29 height 17
type input "[DATE]"
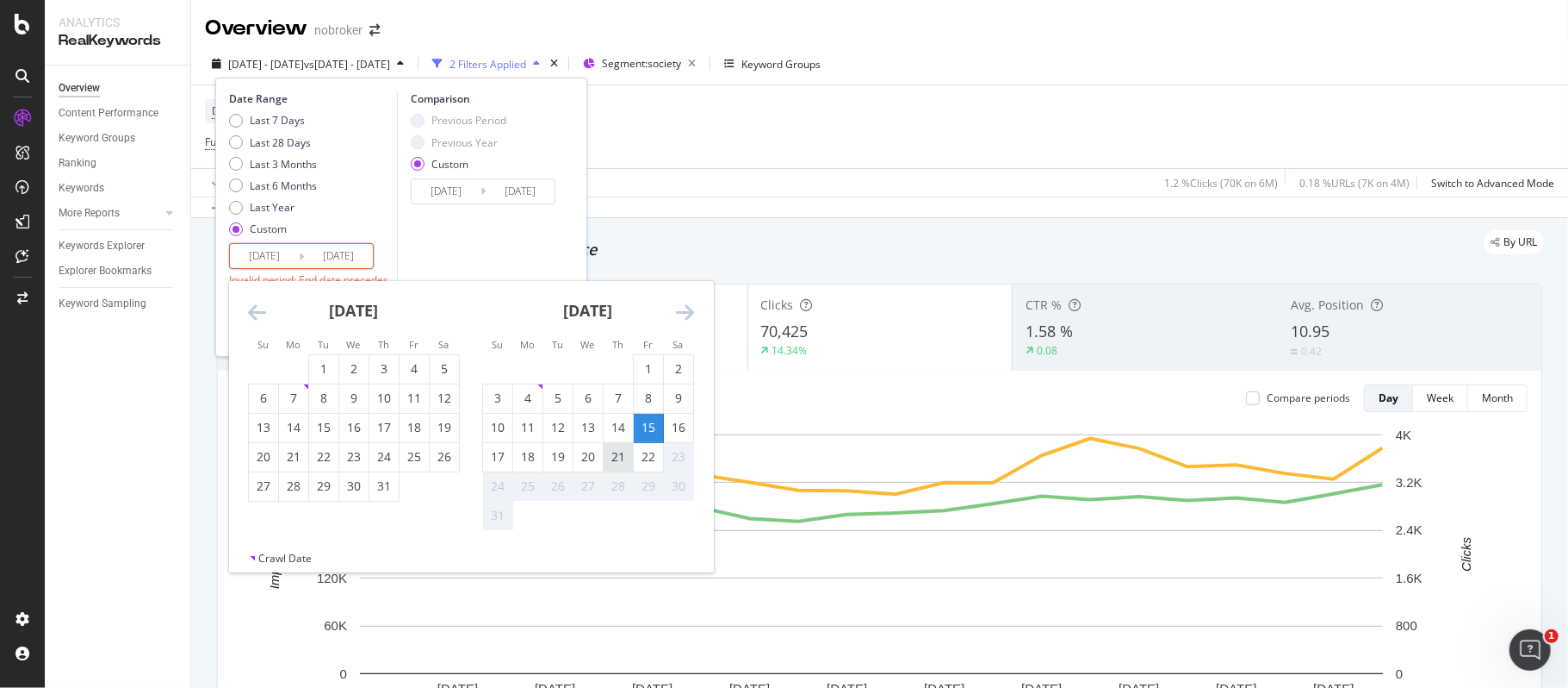
click at [617, 451] on div "21" at bounding box center [618, 456] width 29 height 17
type input "[DATE]"
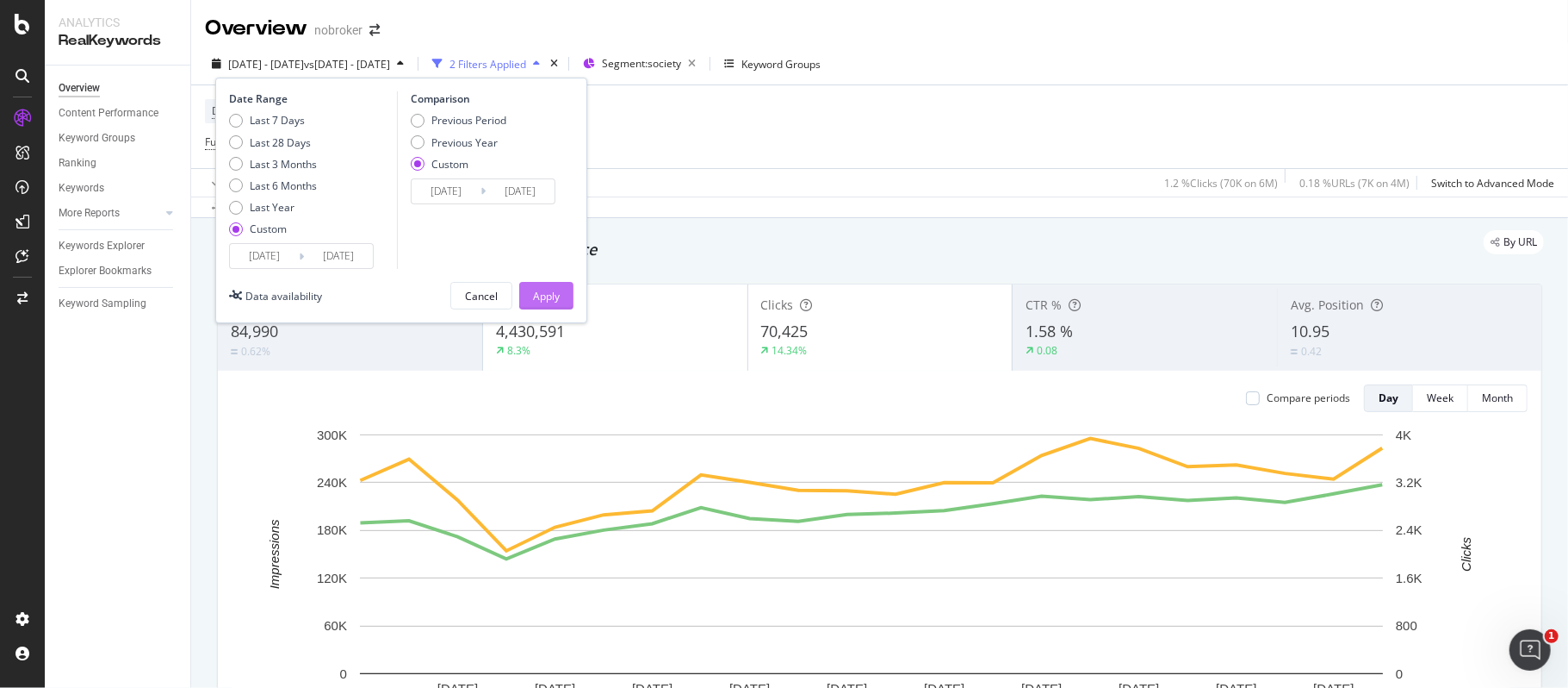
click at [541, 294] on div "Apply" at bounding box center [546, 296] width 27 height 15
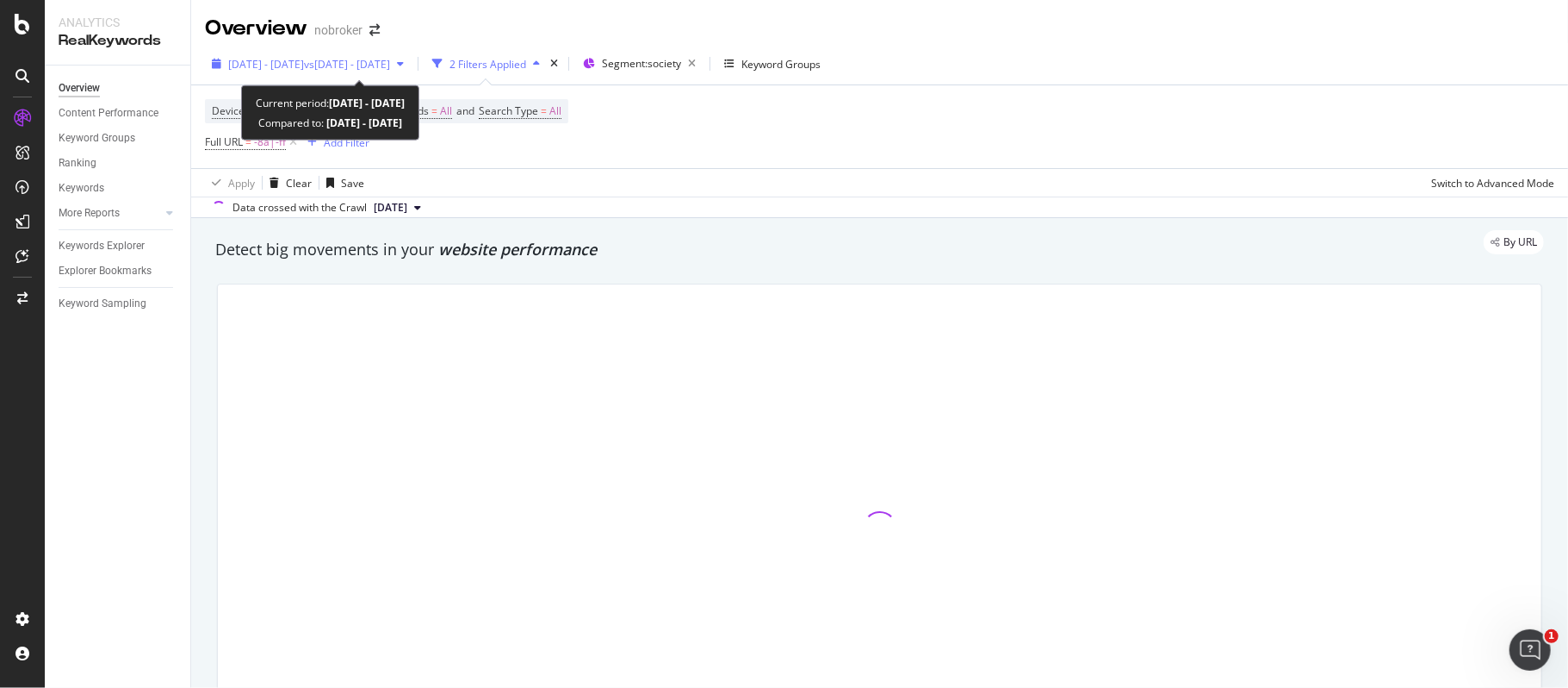
click at [301, 50] on button "[DATE] - [DATE] vs [DATE] - [DATE]" at bounding box center [308, 63] width 205 height 28
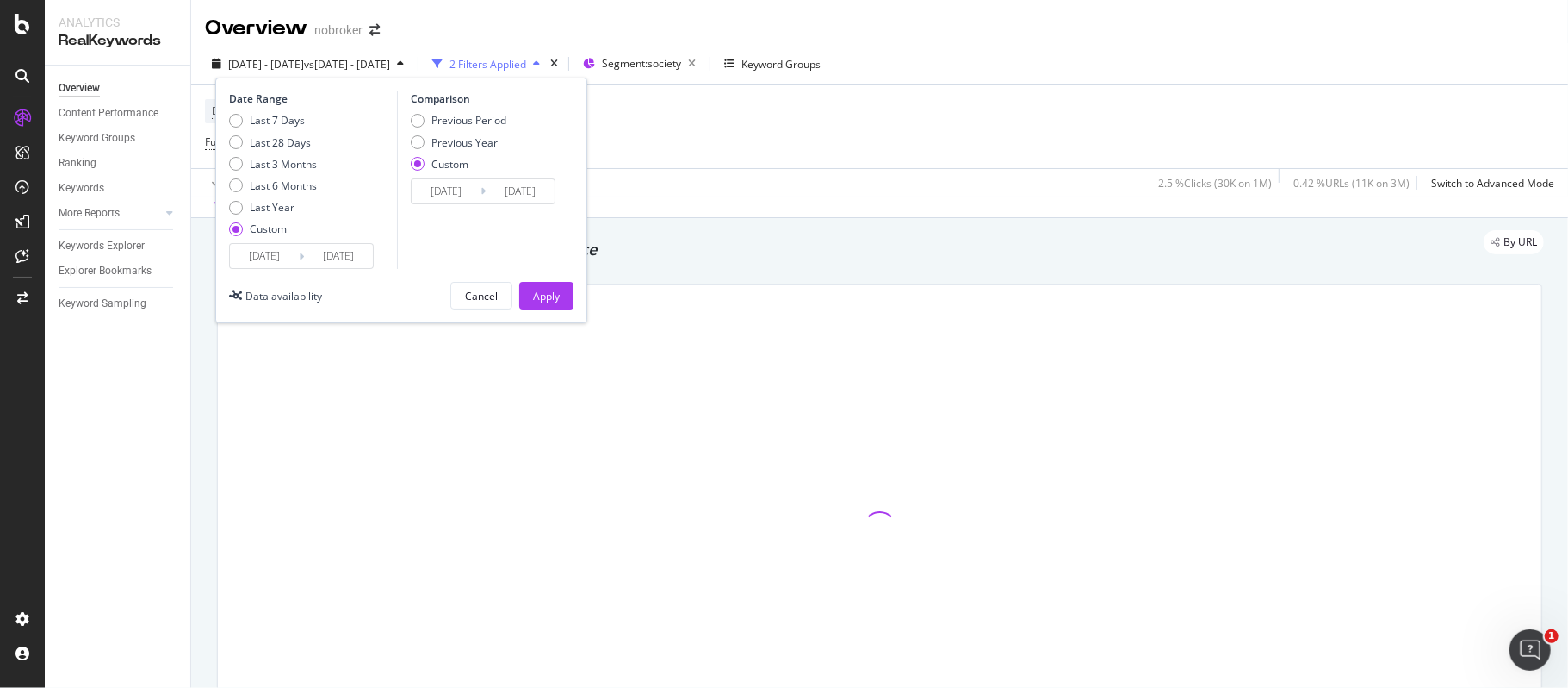
click at [465, 183] on input "[DATE]" at bounding box center [446, 191] width 69 height 24
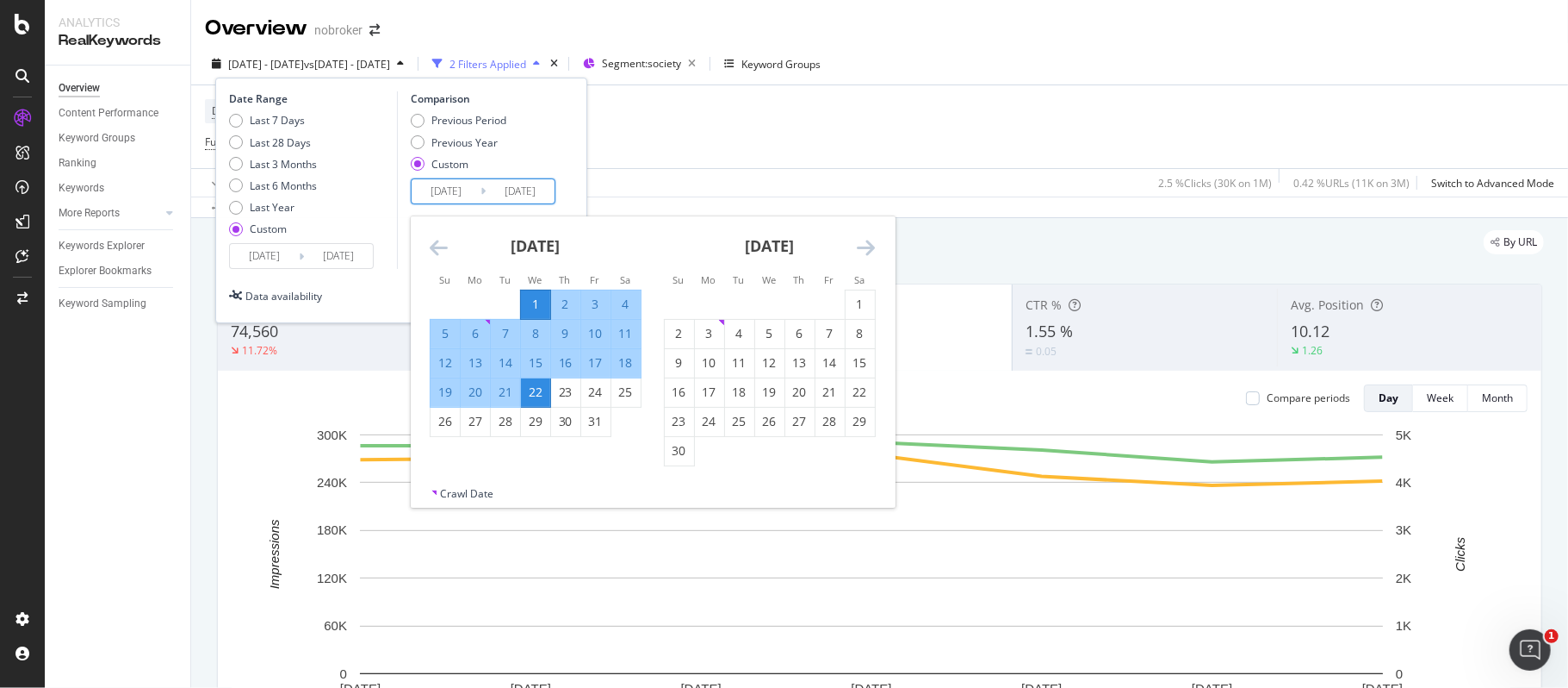
click at [861, 246] on icon "Move forward to switch to the next month." at bounding box center [867, 247] width 18 height 21
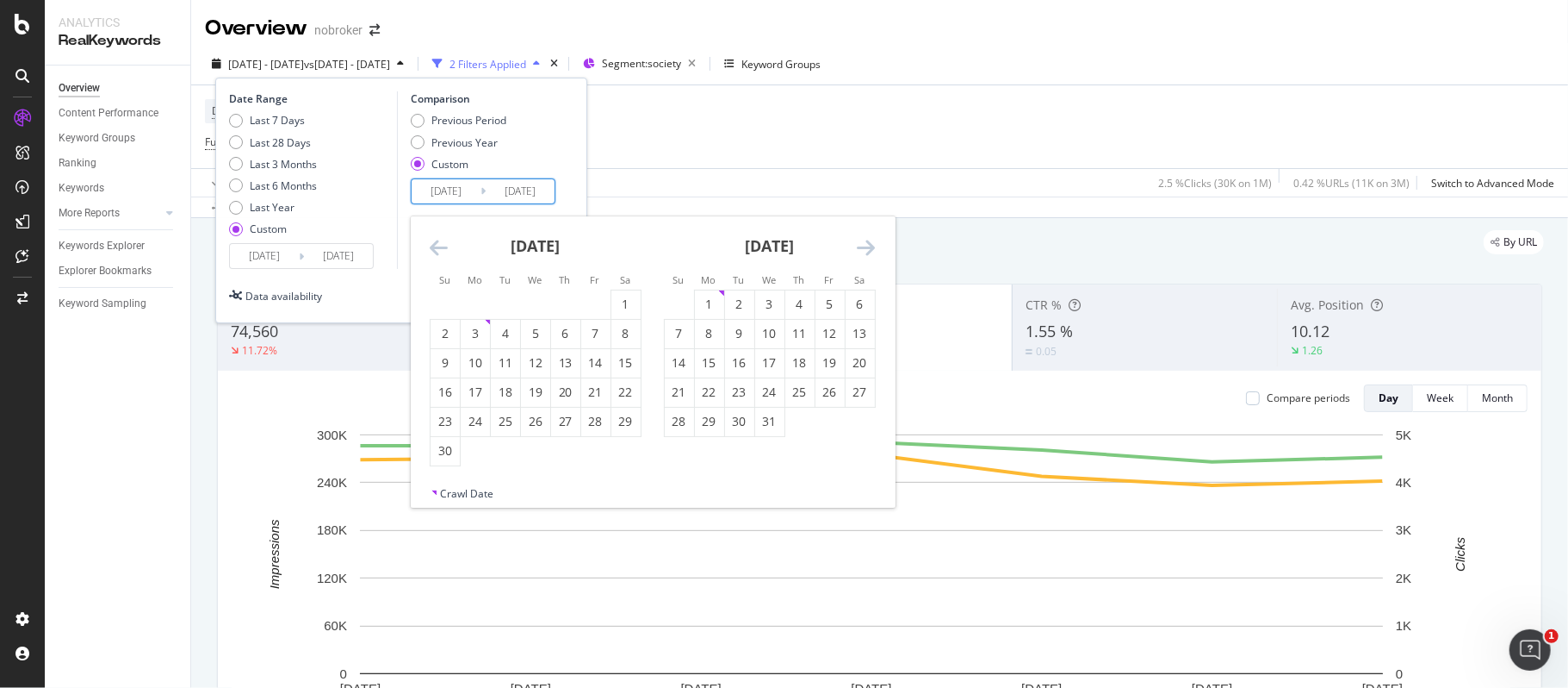
click at [861, 246] on icon "Move forward to switch to the next month." at bounding box center [867, 247] width 18 height 21
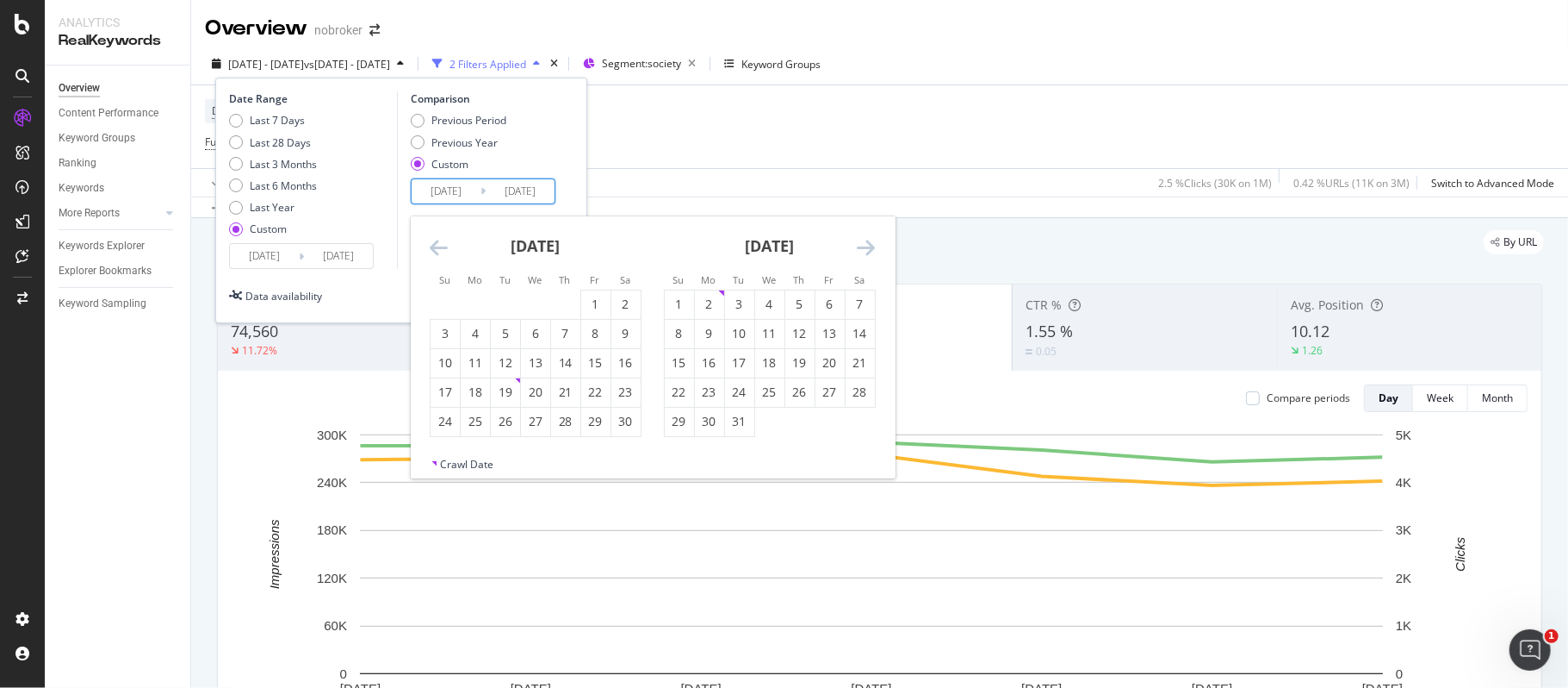
click at [862, 246] on icon "Move forward to switch to the next month." at bounding box center [867, 247] width 18 height 21
click at [417, 115] on div "Previous Period" at bounding box center [417, 120] width 14 height 14
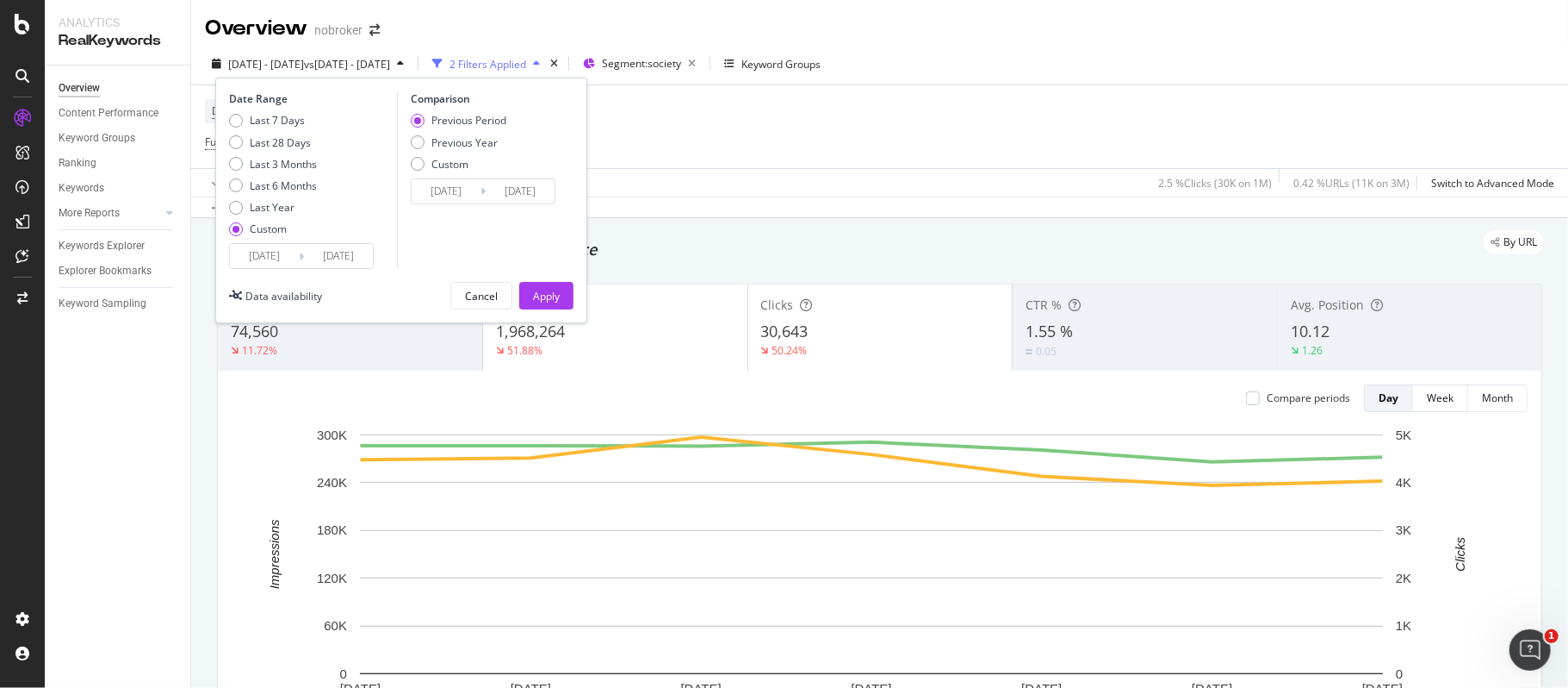
type input "[DATE]"
click at [553, 294] on div "Apply" at bounding box center [546, 296] width 27 height 15
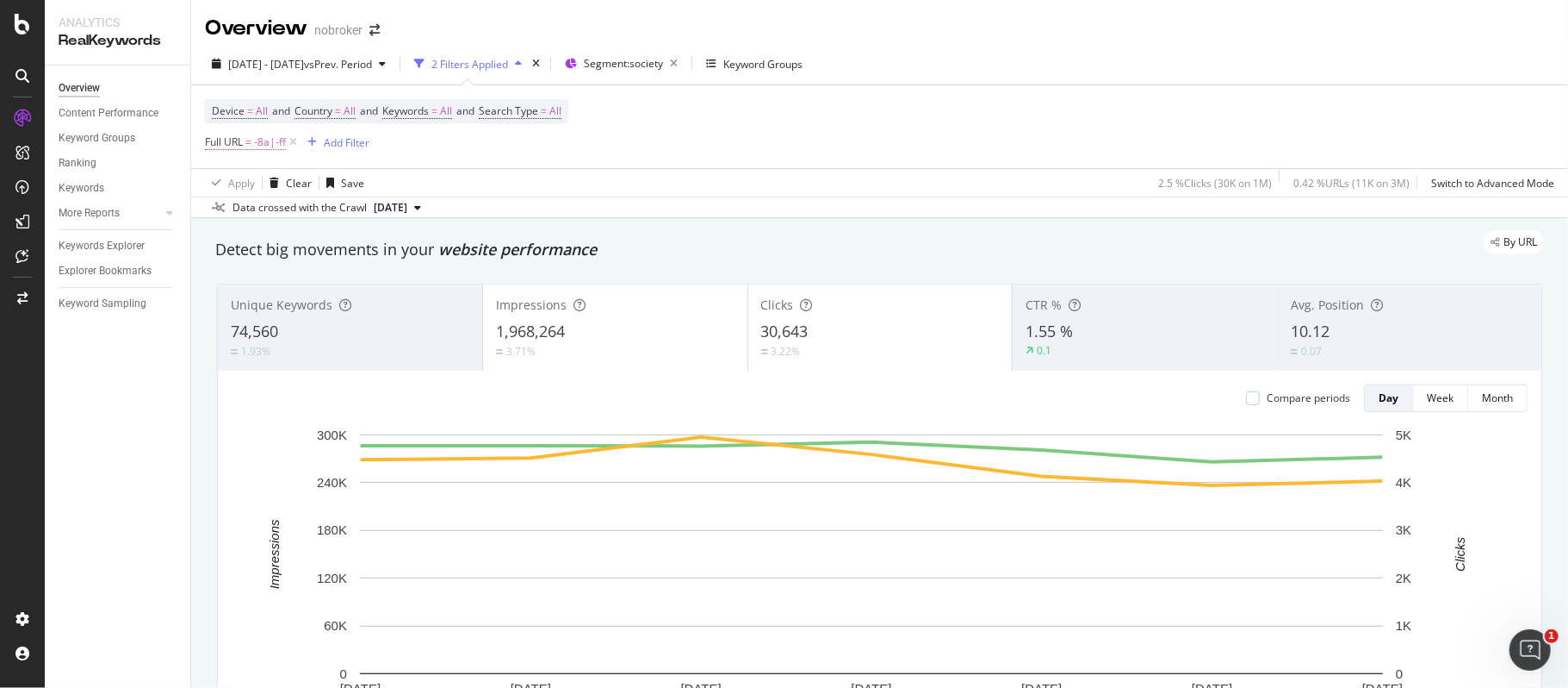
click at [259, 147] on span "-8a|-ff" at bounding box center [270, 142] width 32 height 24
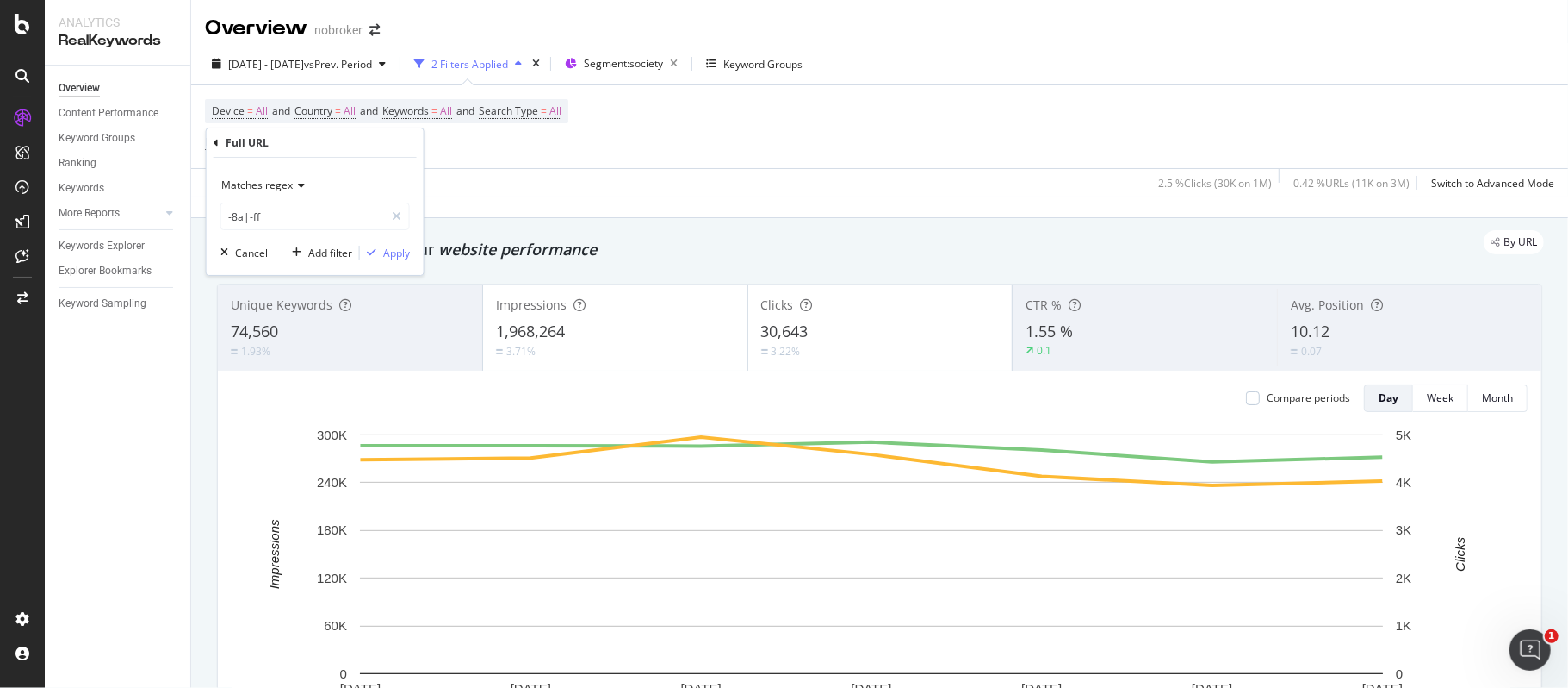
click at [831, 131] on div "Device = All and Country = All and Keywords = All and Search Type = All Full UR…" at bounding box center [880, 127] width 1350 height 83
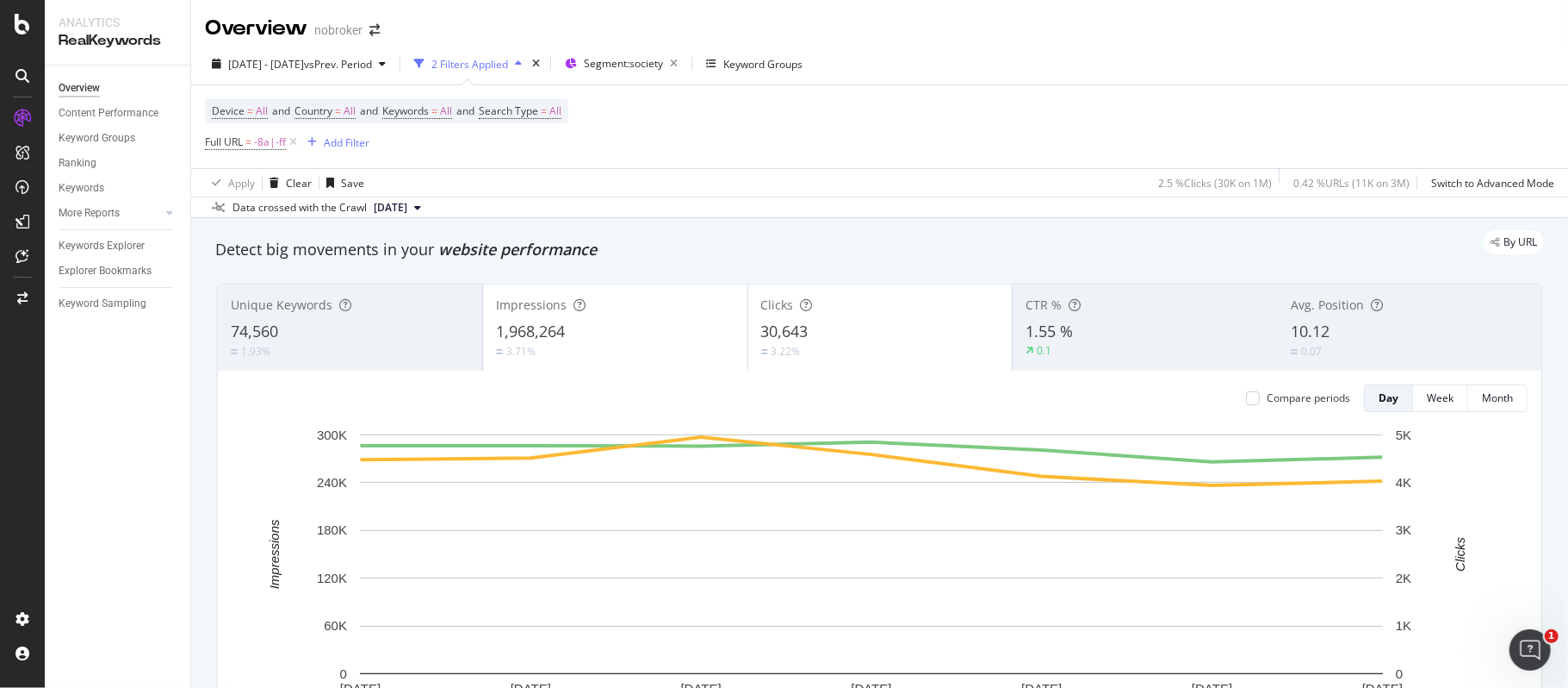
click at [1357, 69] on div "[DATE] - [DATE] vs Prev. Period 2 Filters Applied Segment: society Keyword Grou…" at bounding box center [880, 67] width 1377 height 35
